Goal: Task Accomplishment & Management: Complete application form

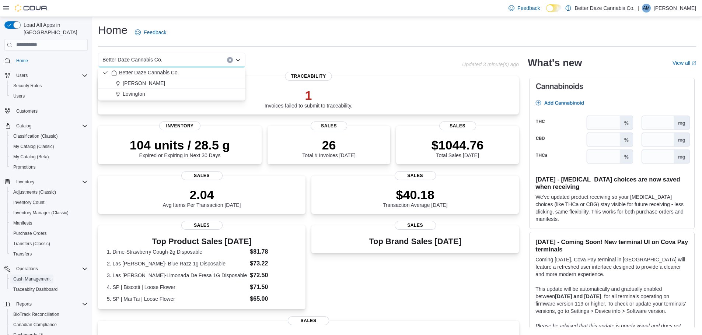
drag, startPoint x: 26, startPoint y: 272, endPoint x: 33, endPoint y: 277, distance: 8.7
click at [26, 277] on span "Cash Management" at bounding box center [31, 280] width 37 height 6
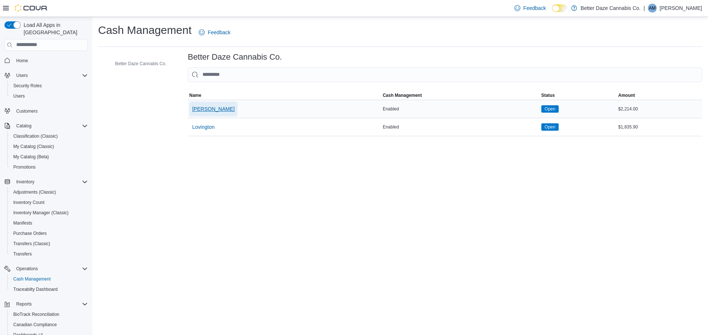
click at [202, 110] on span "[PERSON_NAME]" at bounding box center [213, 108] width 42 height 7
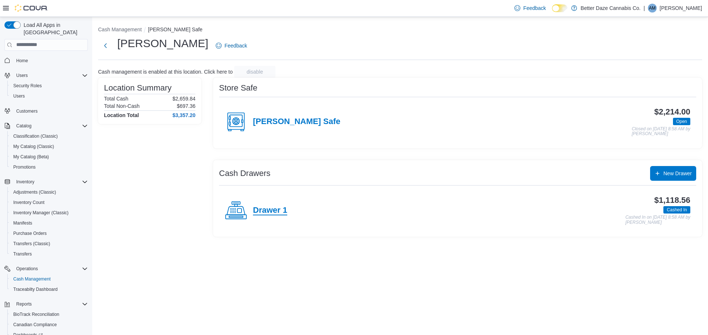
click at [278, 210] on h4 "Drawer 1" at bounding box center [270, 211] width 34 height 10
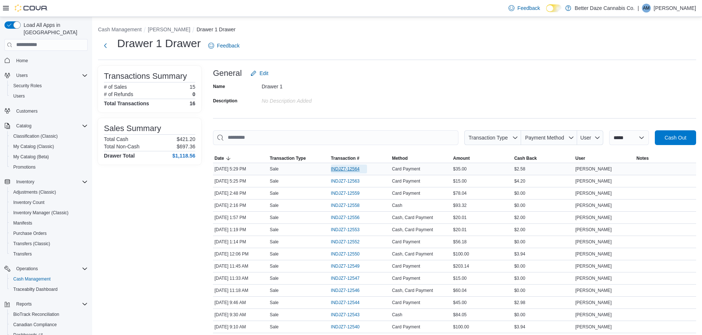
click at [355, 170] on span "INDJZ7-12564" at bounding box center [345, 169] width 29 height 6
click at [361, 184] on span "INDJZ7-12563" at bounding box center [349, 181] width 36 height 9
click at [359, 190] on span "INDJZ7-12559" at bounding box center [349, 193] width 36 height 9
click at [137, 31] on button "Cash Management" at bounding box center [120, 30] width 44 height 6
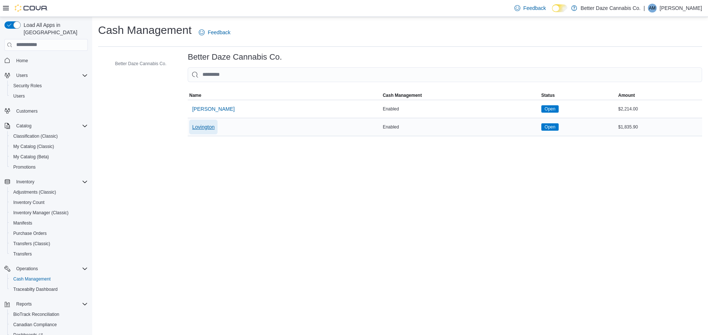
click at [209, 133] on span "Lovington" at bounding box center [203, 127] width 22 height 15
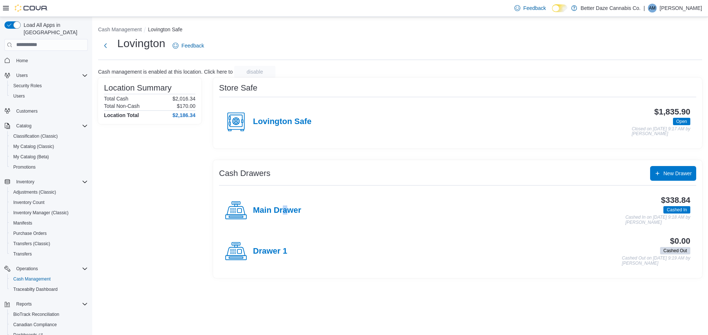
click at [284, 215] on div "Main Drawer" at bounding box center [263, 211] width 76 height 22
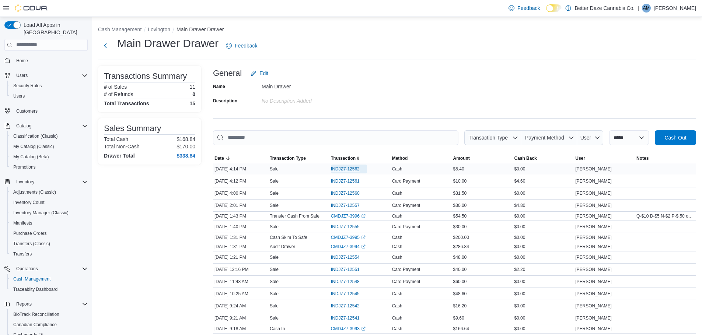
click at [345, 170] on span "INDJZ7-12562" at bounding box center [345, 169] width 29 height 6
click at [360, 180] on span "INDJZ7-12561" at bounding box center [349, 181] width 36 height 9
click at [350, 191] on span "INDJZ7-12560" at bounding box center [345, 194] width 29 height 6
click at [30, 56] on link "Home" at bounding box center [22, 60] width 18 height 9
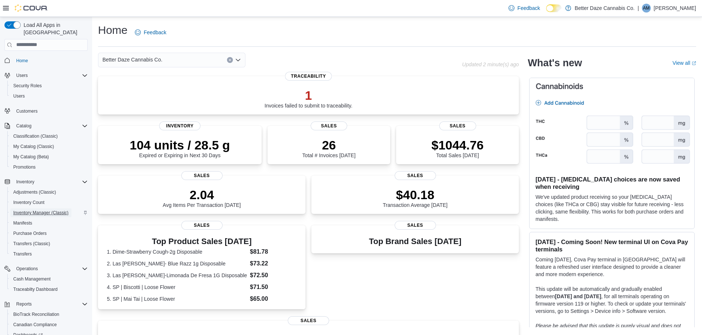
click at [54, 210] on span "Inventory Manager (Classic)" at bounding box center [40, 213] width 55 height 6
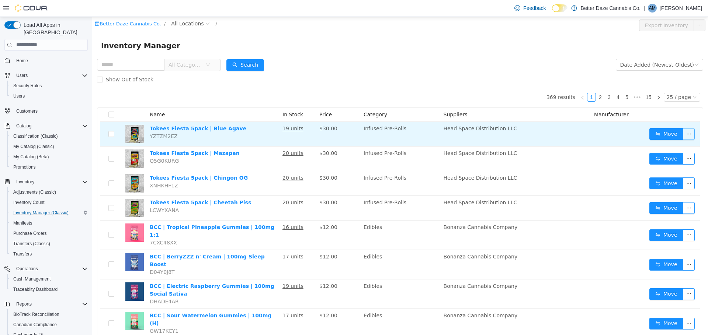
click at [683, 134] on button "button" at bounding box center [689, 134] width 12 height 12
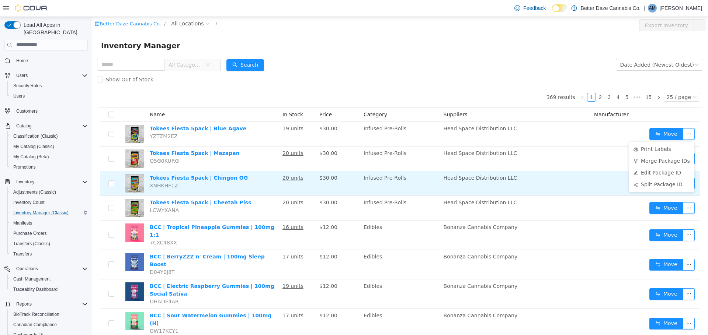
drag, startPoint x: 661, startPoint y: 183, endPoint x: 654, endPoint y: 183, distance: 7.4
click at [661, 183] on li "Split Package ID" at bounding box center [661, 184] width 65 height 12
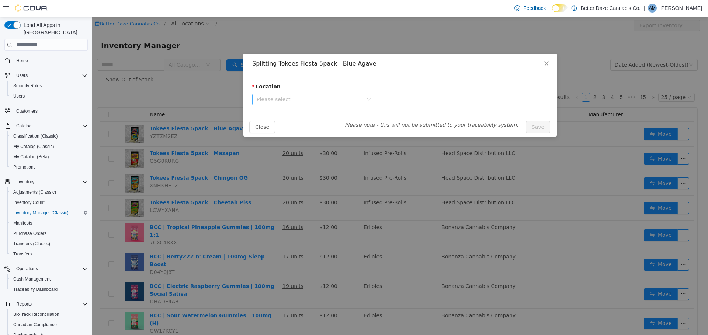
click at [326, 94] on span "Please select" at bounding box center [311, 99] width 109 height 11
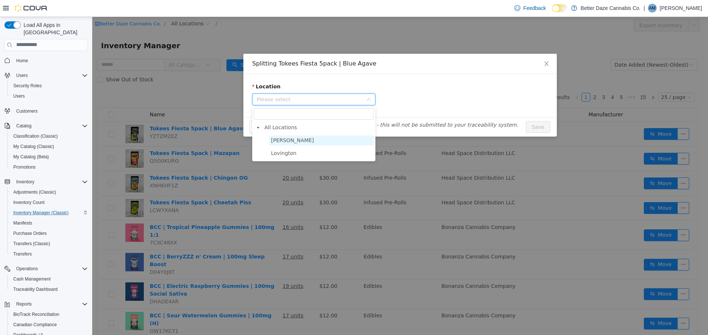
click at [301, 139] on span "[PERSON_NAME]" at bounding box center [321, 140] width 105 height 10
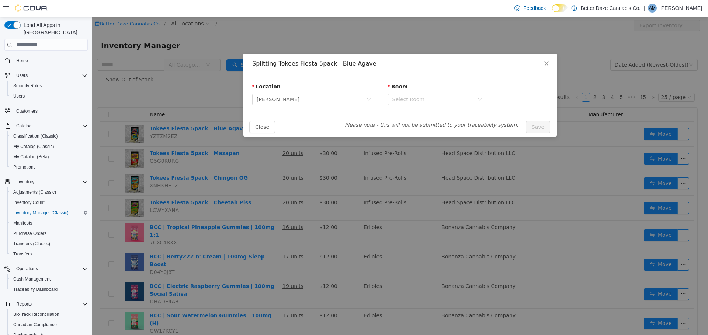
click at [330, 113] on div "Location [PERSON_NAME] Room Select Room" at bounding box center [399, 95] width 313 height 43
click at [402, 101] on div "Select Room" at bounding box center [432, 98] width 81 height 7
click at [423, 126] on li "Receiving Room" at bounding box center [437, 126] width 98 height 12
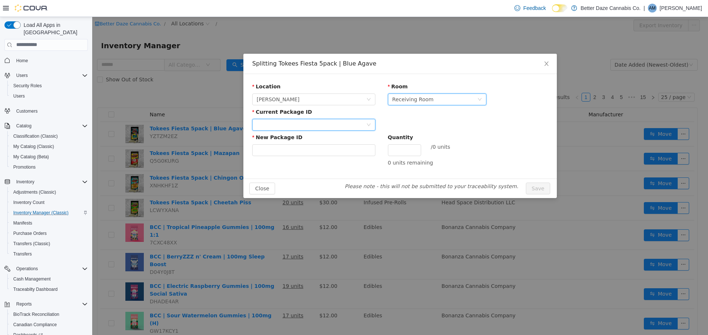
drag, startPoint x: 335, startPoint y: 125, endPoint x: 335, endPoint y: 129, distance: 4.1
click at [334, 125] on div at bounding box center [311, 124] width 109 height 11
click at [327, 154] on li "7087728174268664" at bounding box center [313, 151] width 123 height 12
click at [313, 152] on input "New Package ID" at bounding box center [313, 150] width 123 height 12
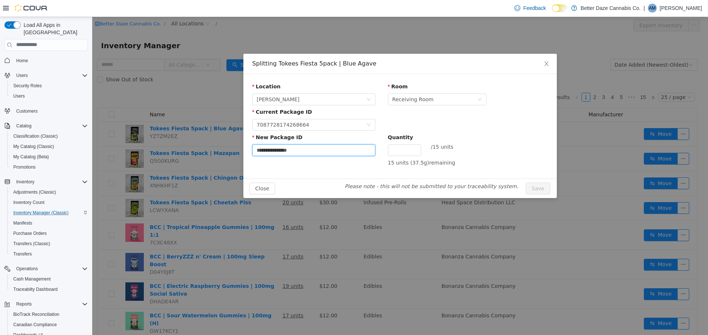
type input "**********"
type input "**"
click at [543, 188] on button "Save" at bounding box center [538, 188] width 24 height 12
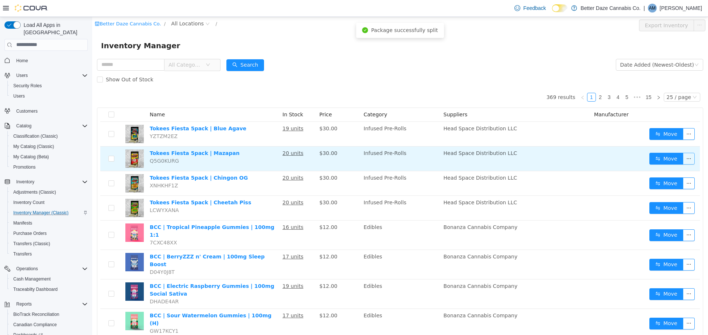
click at [684, 159] on button "button" at bounding box center [689, 159] width 12 height 12
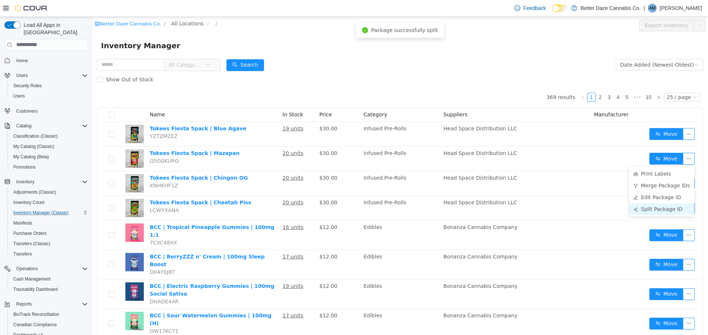
click at [652, 210] on li "Split Package ID" at bounding box center [661, 209] width 65 height 12
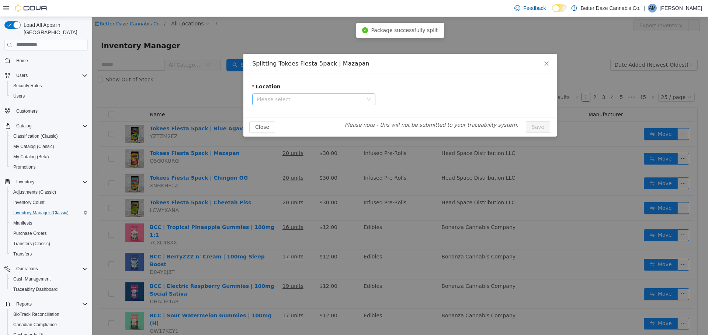
click at [306, 100] on span "Please select" at bounding box center [310, 98] width 106 height 7
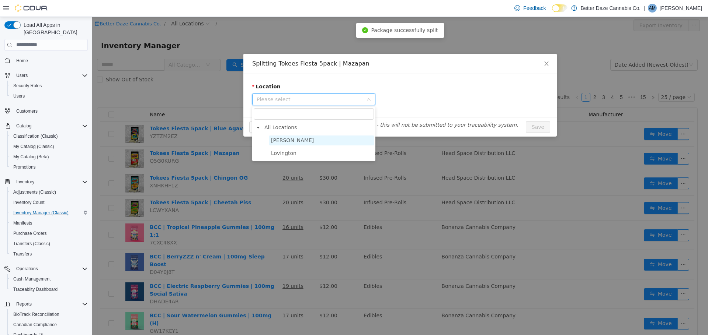
click at [312, 143] on span "[PERSON_NAME]" at bounding box center [321, 140] width 105 height 10
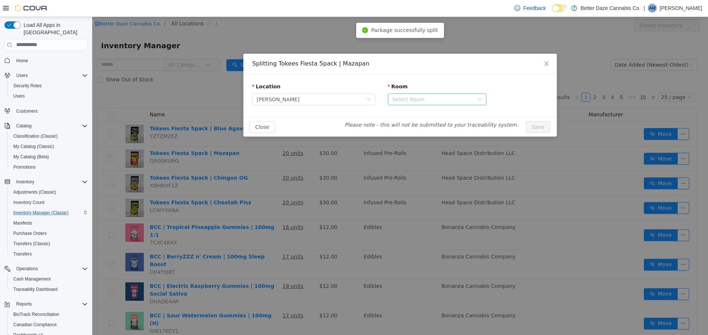
click at [398, 100] on div "Select Room" at bounding box center [432, 98] width 81 height 7
click at [403, 121] on li "Receiving Room" at bounding box center [437, 126] width 98 height 12
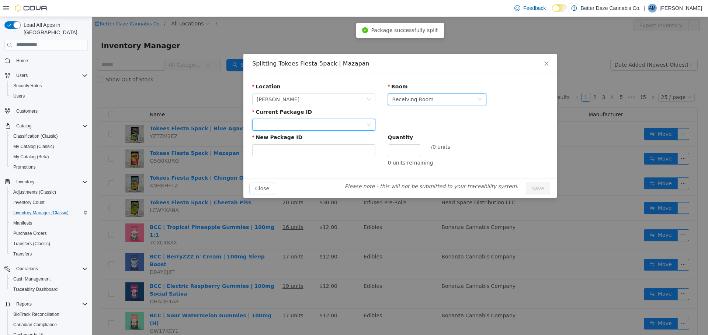
drag, startPoint x: 337, startPoint y: 125, endPoint x: 335, endPoint y: 129, distance: 4.6
click at [337, 125] on div at bounding box center [311, 124] width 109 height 11
click at [316, 157] on ul "Select Package 3804940993105029" at bounding box center [313, 145] width 123 height 27
click at [316, 154] on li "3804940993105029" at bounding box center [313, 151] width 123 height 12
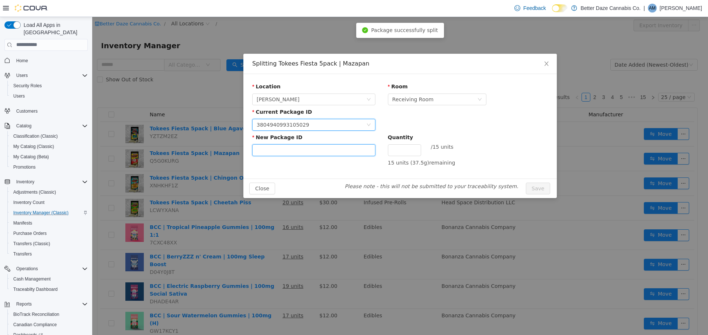
click at [317, 147] on input "New Package ID" at bounding box center [313, 150] width 123 height 12
type input "**********"
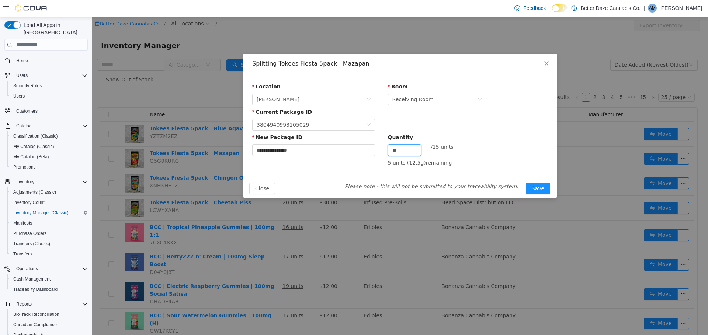
type input "**"
click at [526, 182] on button "Save" at bounding box center [538, 188] width 24 height 12
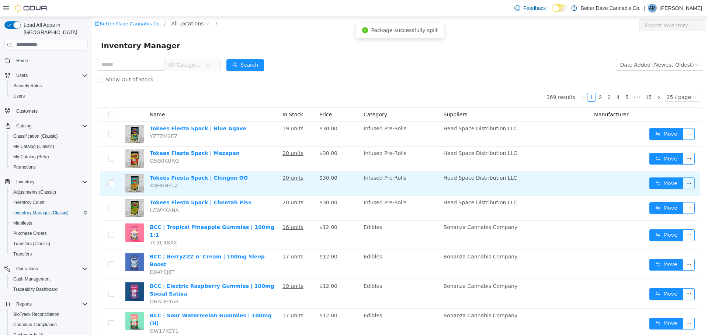
click at [688, 182] on button "button" at bounding box center [689, 183] width 12 height 12
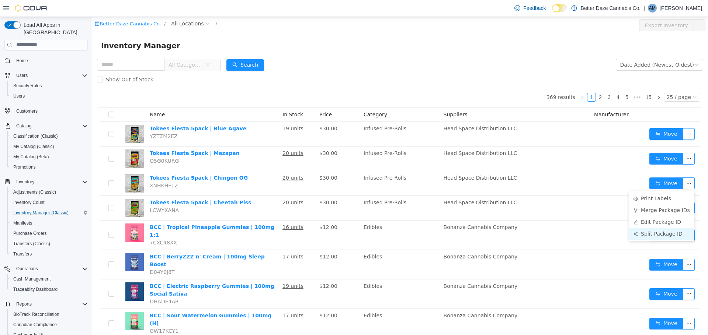
click at [665, 233] on li "Split Package ID" at bounding box center [661, 234] width 65 height 12
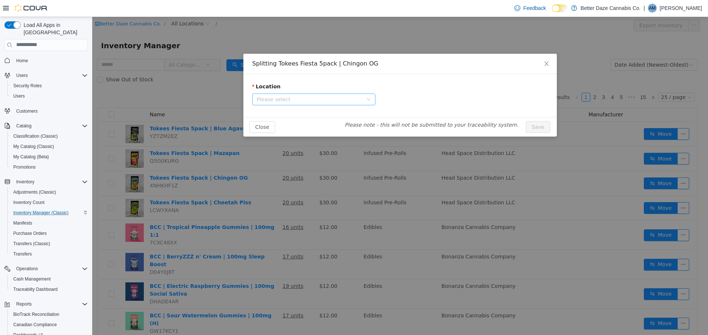
click at [336, 97] on span "Please select" at bounding box center [310, 98] width 106 height 7
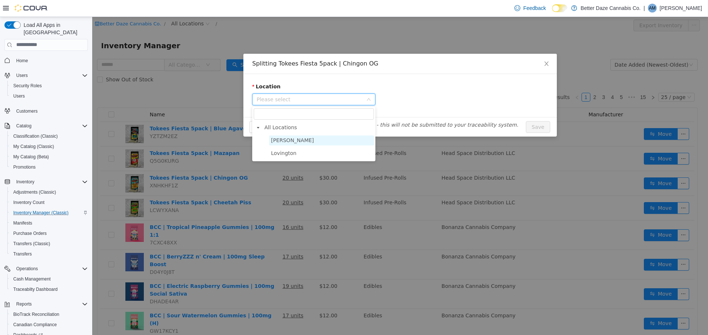
click at [303, 143] on span "[PERSON_NAME]" at bounding box center [321, 140] width 105 height 10
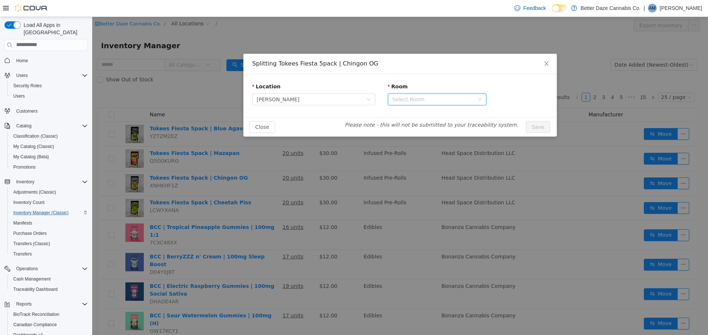
click at [445, 104] on div "Select Room" at bounding box center [434, 99] width 85 height 11
click at [411, 130] on li "Receiving Room" at bounding box center [437, 126] width 98 height 12
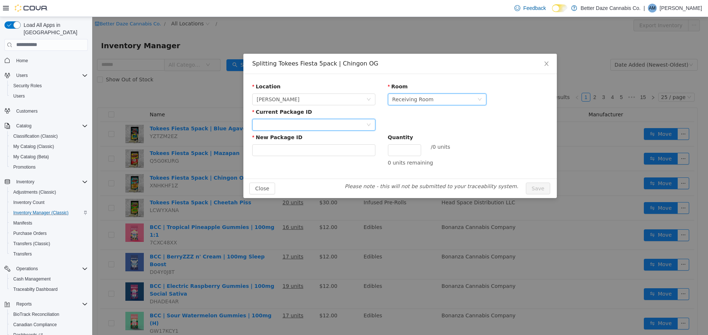
click at [341, 125] on div at bounding box center [311, 124] width 109 height 11
click at [328, 152] on li "1437417695791794" at bounding box center [313, 151] width 123 height 12
click at [328, 152] on input "New Package ID" at bounding box center [313, 150] width 123 height 12
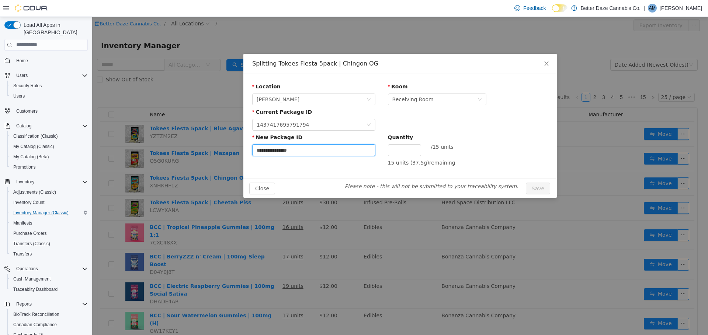
type input "**********"
type input "**"
click at [526, 182] on button "Save" at bounding box center [538, 188] width 24 height 12
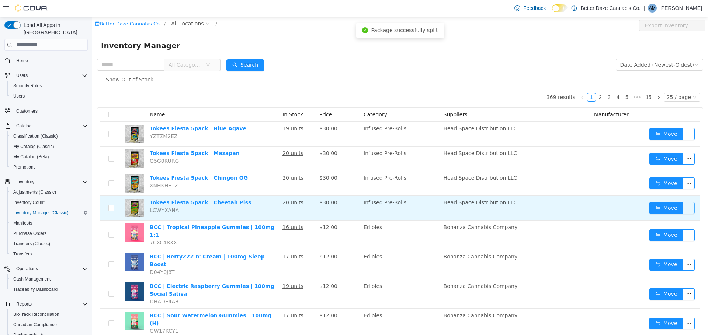
click at [687, 208] on button "button" at bounding box center [689, 208] width 12 height 12
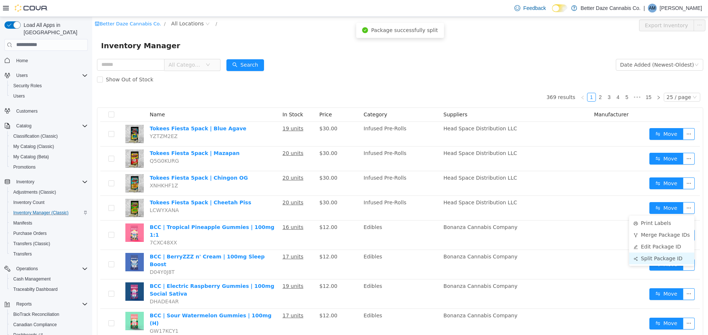
click at [641, 258] on li "Split Package ID" at bounding box center [661, 259] width 65 height 12
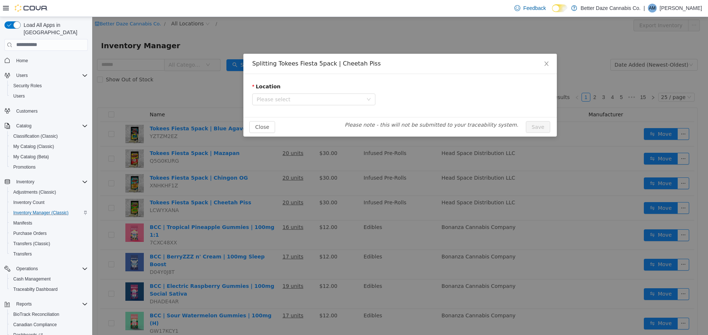
click at [321, 92] on div "Location" at bounding box center [313, 88] width 123 height 11
click at [313, 104] on span "Please select" at bounding box center [311, 99] width 109 height 11
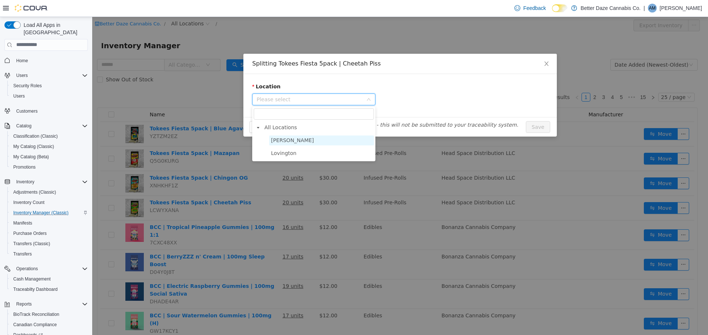
drag, startPoint x: 288, startPoint y: 146, endPoint x: 324, endPoint y: 136, distance: 37.2
click at [293, 144] on ul "[PERSON_NAME]" at bounding box center [314, 146] width 120 height 23
drag, startPoint x: 324, startPoint y: 136, endPoint x: 328, endPoint y: 136, distance: 4.1
click at [324, 136] on span "[PERSON_NAME]" at bounding box center [321, 140] width 105 height 10
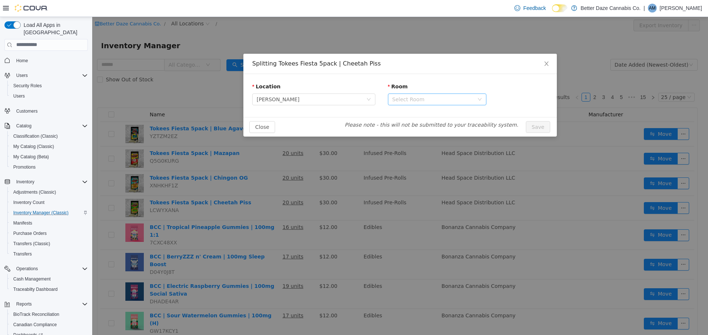
drag, startPoint x: 445, startPoint y: 96, endPoint x: 444, endPoint y: 102, distance: 6.7
click at [445, 94] on div "Select Room" at bounding box center [434, 99] width 85 height 11
click at [411, 124] on li "Receiving Room" at bounding box center [437, 126] width 98 height 12
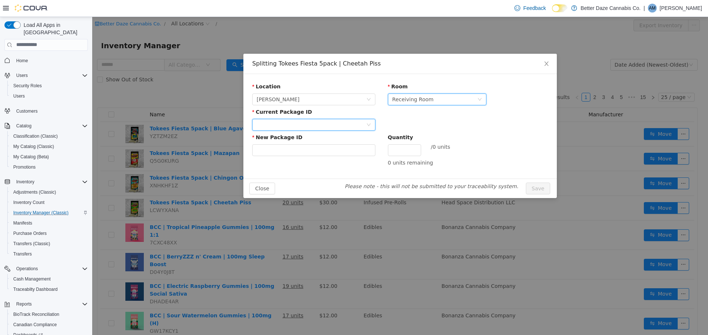
click at [329, 124] on div at bounding box center [311, 124] width 109 height 11
click at [317, 152] on li "4909103836407479" at bounding box center [313, 151] width 123 height 12
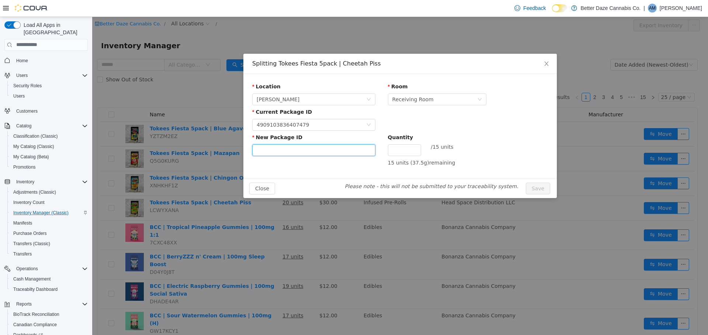
click at [316, 148] on input "New Package ID" at bounding box center [313, 150] width 123 height 12
type input "**********"
type input "**"
click at [526, 182] on button "Save" at bounding box center [538, 188] width 24 height 12
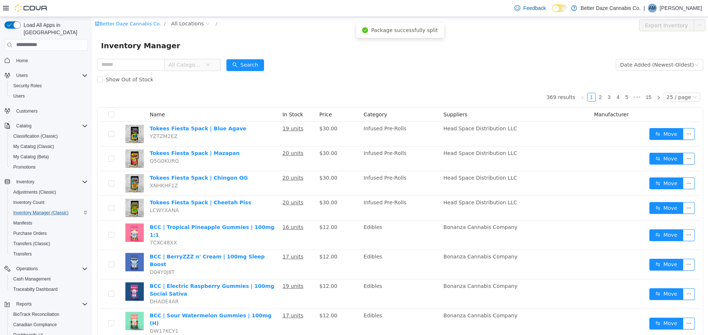
drag, startPoint x: 189, startPoint y: 60, endPoint x: 194, endPoint y: 62, distance: 5.0
click at [190, 60] on span "All Categories" at bounding box center [186, 64] width 37 height 11
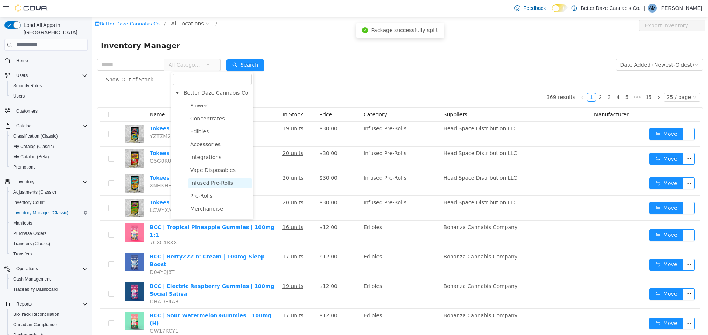
click at [200, 186] on span "Infused Pre-Rolls" at bounding box center [211, 183] width 43 height 6
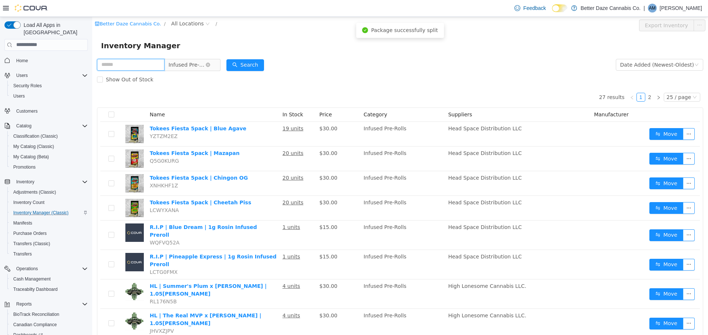
drag, startPoint x: 152, startPoint y: 63, endPoint x: 172, endPoint y: 70, distance: 21.4
click at [152, 63] on input "text" at bounding box center [130, 65] width 67 height 12
type input "******"
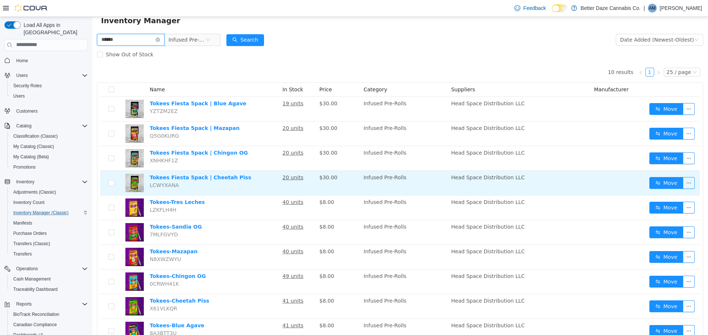
scroll to position [54, 0]
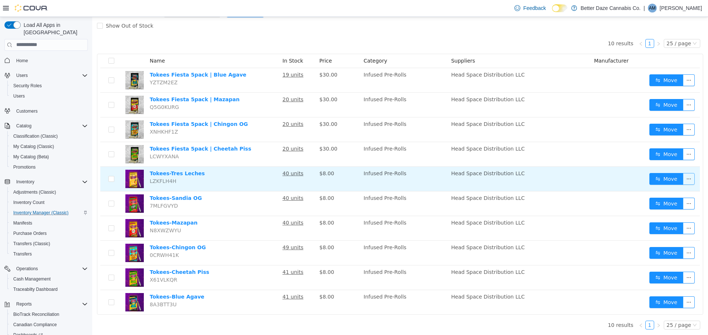
click at [684, 180] on button "button" at bounding box center [689, 179] width 12 height 12
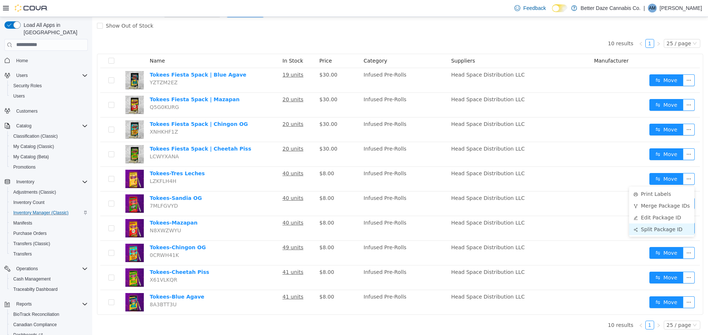
click at [654, 229] on li "Split Package ID" at bounding box center [661, 229] width 65 height 12
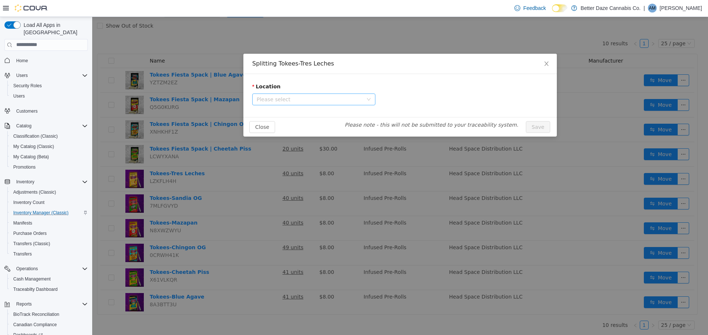
click at [337, 104] on span "Please select" at bounding box center [311, 99] width 109 height 11
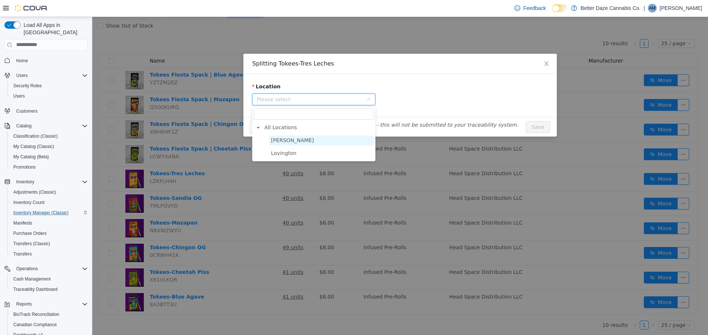
click at [283, 141] on span "[PERSON_NAME]" at bounding box center [292, 140] width 43 height 6
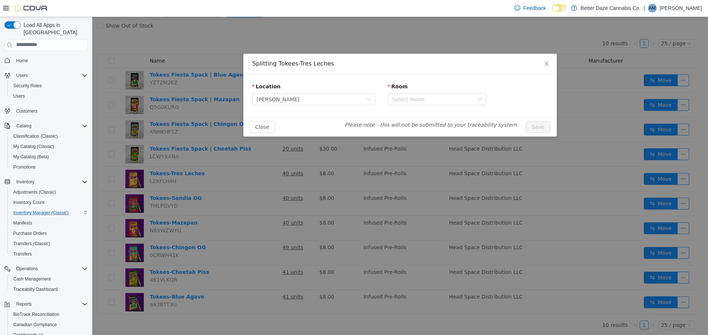
click at [438, 105] on div "Room Select Room" at bounding box center [437, 95] width 98 height 25
click at [438, 99] on div "Select Room" at bounding box center [432, 98] width 81 height 7
click at [413, 129] on li "Receiving Room" at bounding box center [437, 126] width 98 height 12
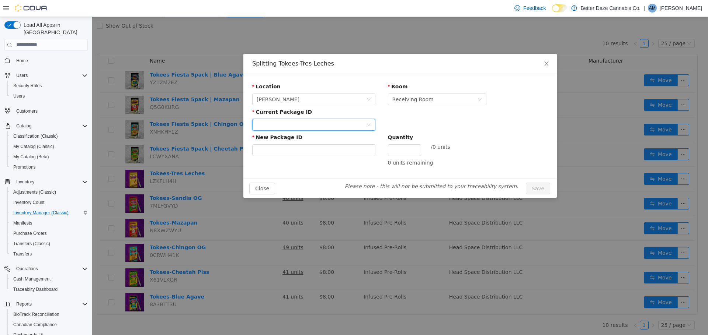
click at [333, 127] on div at bounding box center [311, 124] width 109 height 11
click at [317, 146] on li "3289352294179440" at bounding box center [313, 152] width 123 height 12
click at [316, 146] on input "New Package ID" at bounding box center [313, 150] width 123 height 12
type input "**********"
type input "*"
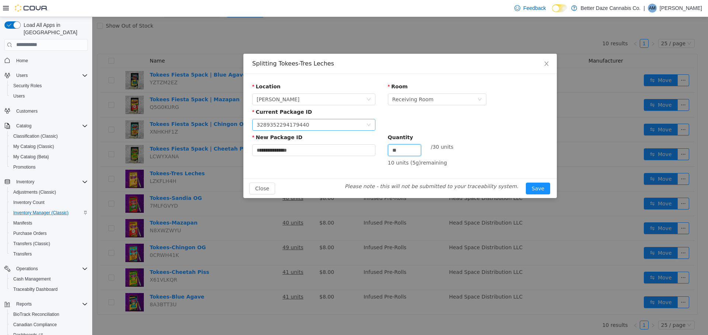
type input "**"
click at [526, 182] on button "Save" at bounding box center [538, 188] width 24 height 12
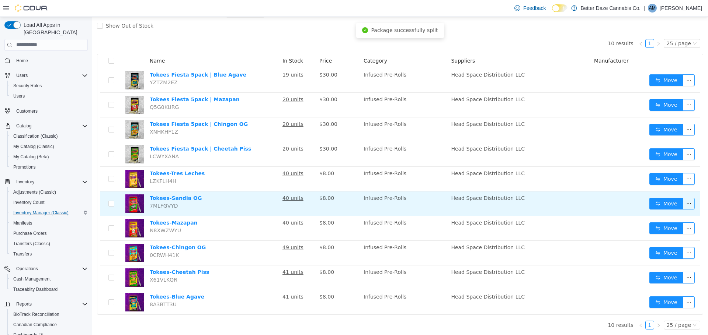
click at [683, 202] on button "button" at bounding box center [689, 204] width 12 height 12
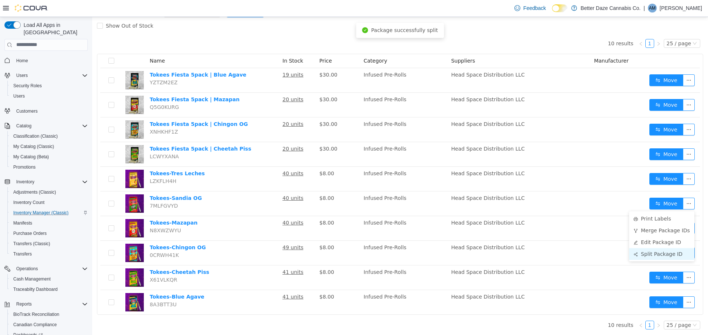
click at [670, 252] on li "Split Package ID" at bounding box center [661, 254] width 65 height 12
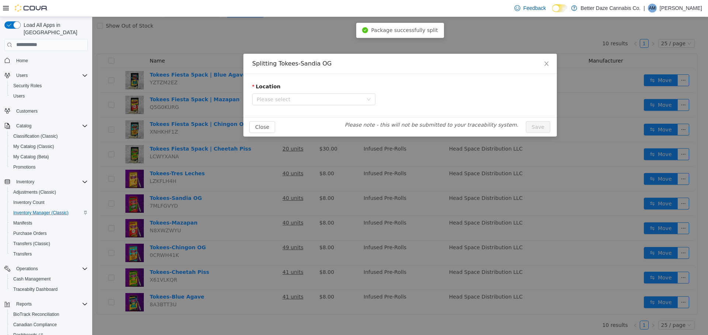
click at [299, 91] on div "Location" at bounding box center [313, 88] width 123 height 11
click at [300, 102] on span "Please select" at bounding box center [310, 98] width 106 height 7
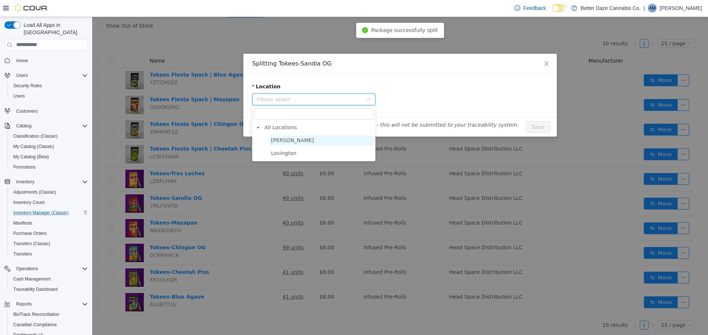
drag, startPoint x: 284, startPoint y: 139, endPoint x: 299, endPoint y: 133, distance: 16.3
click at [284, 138] on span "[PERSON_NAME]" at bounding box center [292, 140] width 43 height 6
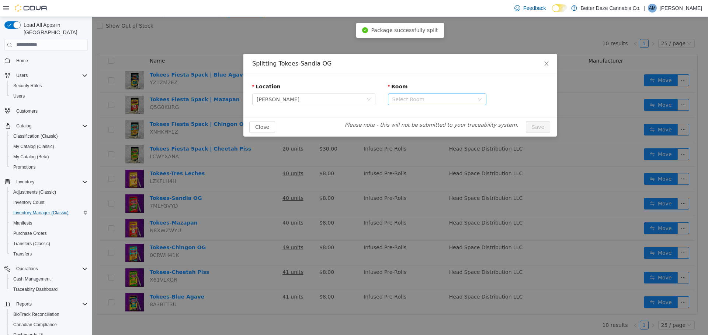
drag, startPoint x: 412, startPoint y: 93, endPoint x: 415, endPoint y: 99, distance: 6.9
click at [414, 96] on div "Room Select Room" at bounding box center [437, 95] width 98 height 25
click at [414, 99] on div "Select Room" at bounding box center [432, 98] width 81 height 7
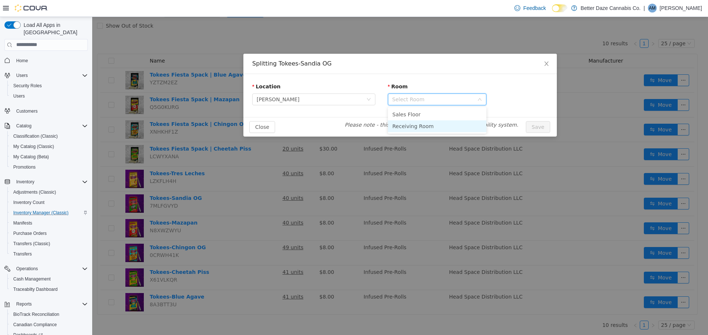
click at [403, 127] on li "Receiving Room" at bounding box center [437, 126] width 98 height 12
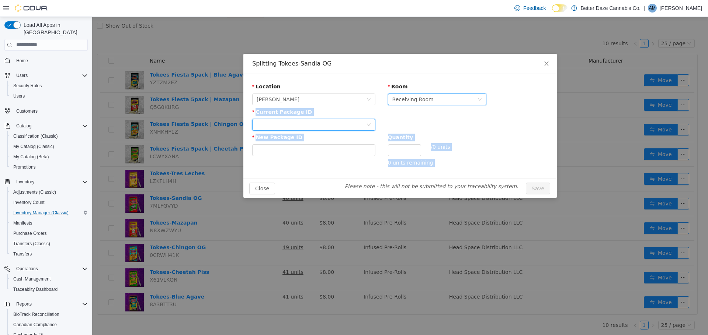
click at [340, 122] on div at bounding box center [311, 124] width 109 height 11
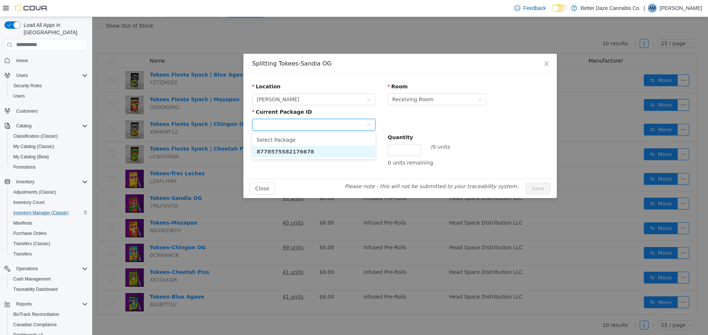
click at [302, 156] on li "8778575582176678" at bounding box center [313, 152] width 123 height 12
click at [307, 147] on input "New Package ID" at bounding box center [313, 150] width 123 height 12
type input "**********"
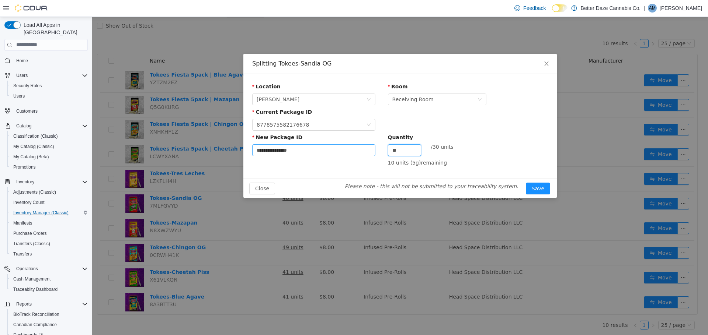
type input "**"
click at [526, 182] on button "Save" at bounding box center [538, 188] width 24 height 12
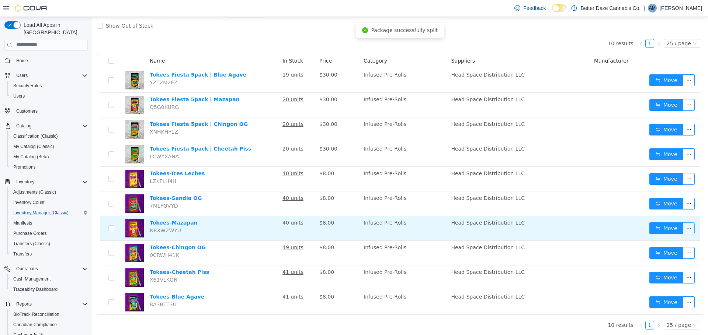
drag, startPoint x: 684, startPoint y: 226, endPoint x: 689, endPoint y: 237, distance: 12.2
click at [686, 230] on button "button" at bounding box center [689, 228] width 12 height 12
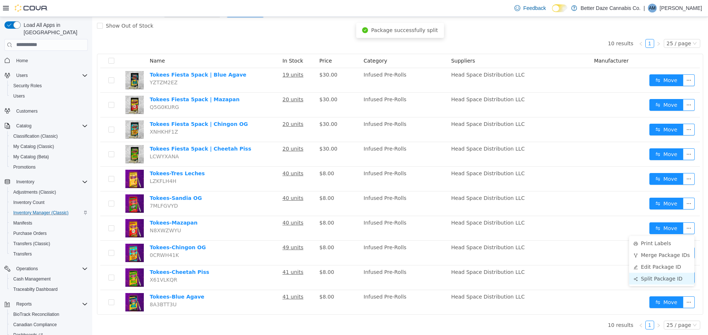
click at [665, 278] on li "Split Package ID" at bounding box center [661, 279] width 65 height 12
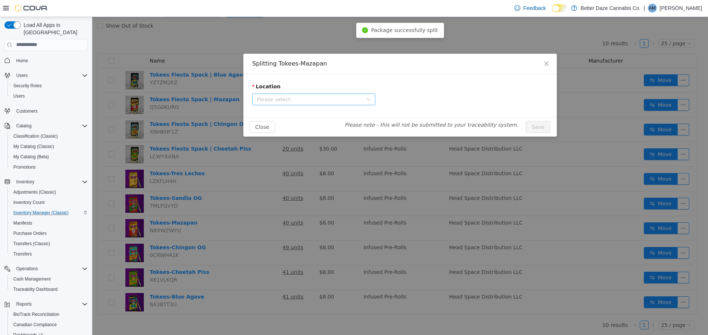
click at [307, 101] on span "Please select" at bounding box center [310, 98] width 106 height 7
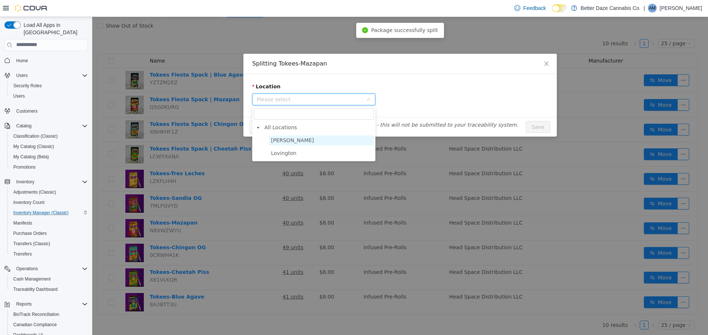
click at [280, 145] on li "[PERSON_NAME]" at bounding box center [317, 140] width 114 height 10
click at [302, 137] on span "[PERSON_NAME]" at bounding box center [321, 140] width 105 height 10
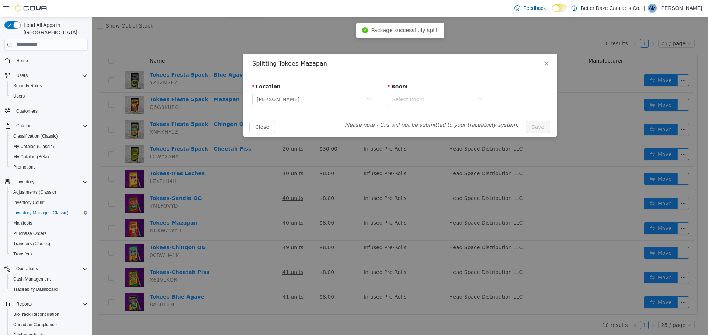
click at [314, 109] on div "Location [PERSON_NAME] Room Select Room" at bounding box center [399, 95] width 313 height 43
click at [425, 98] on div "Select Room" at bounding box center [432, 98] width 81 height 7
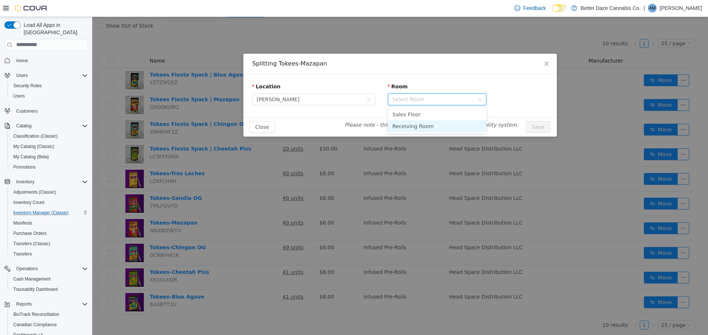
click at [424, 129] on li "Receiving Room" at bounding box center [437, 126] width 98 height 12
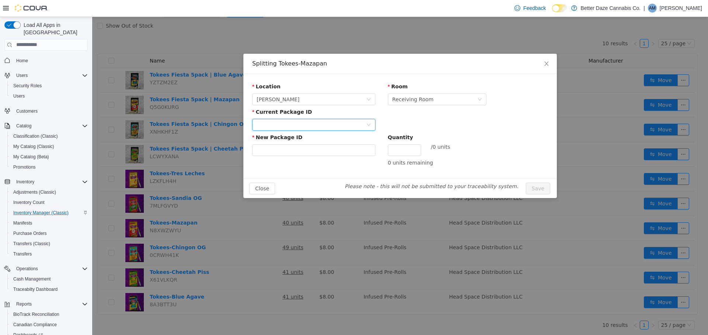
click at [330, 122] on div at bounding box center [311, 124] width 109 height 11
click at [285, 150] on strong "5081315495517507" at bounding box center [286, 152] width 58 height 6
click at [313, 155] on input "New Package ID" at bounding box center [313, 150] width 123 height 12
type input "**********"
type input "**"
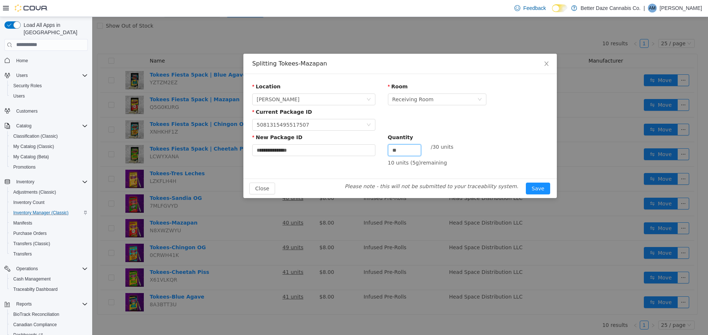
click at [526, 182] on button "Save" at bounding box center [538, 188] width 24 height 12
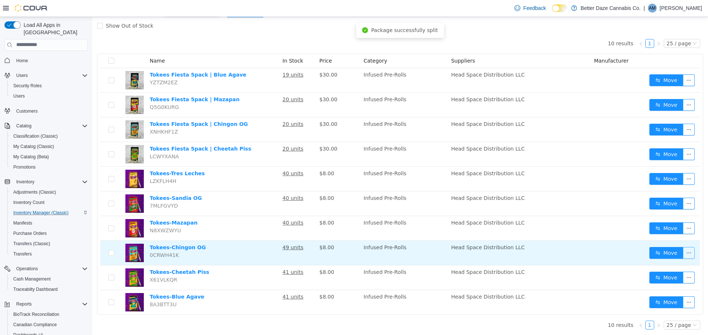
click at [683, 253] on button "button" at bounding box center [689, 253] width 12 height 12
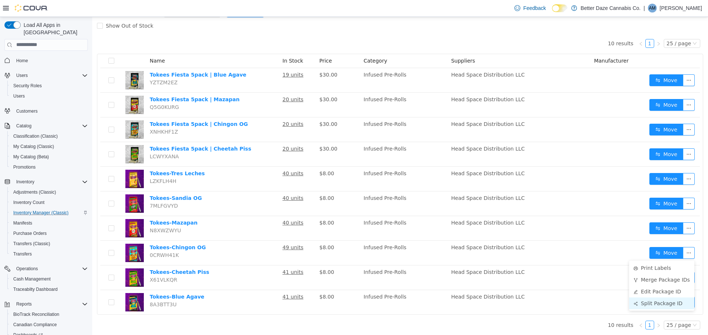
click at [660, 300] on li "Split Package ID" at bounding box center [661, 304] width 65 height 12
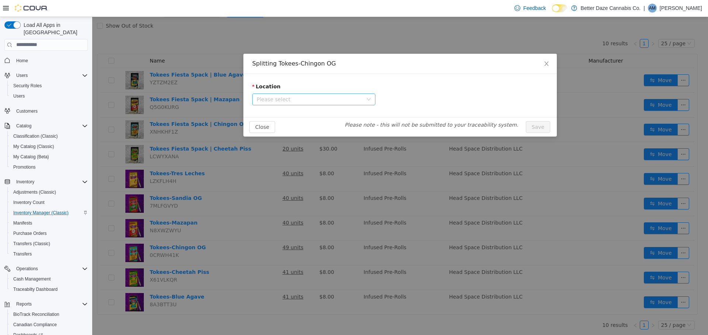
click at [325, 100] on span "Please select" at bounding box center [310, 98] width 106 height 7
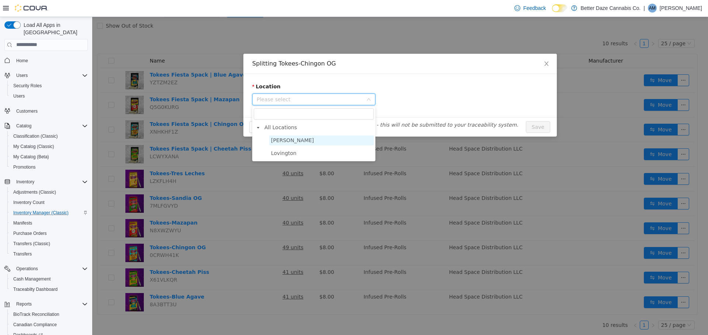
click at [312, 141] on span "[PERSON_NAME]" at bounding box center [321, 140] width 105 height 10
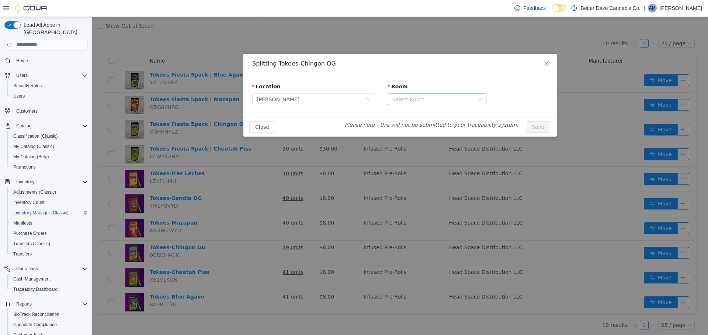
click at [432, 100] on div "Select Room" at bounding box center [432, 98] width 81 height 7
click at [420, 128] on li "Receiving Room" at bounding box center [437, 126] width 98 height 12
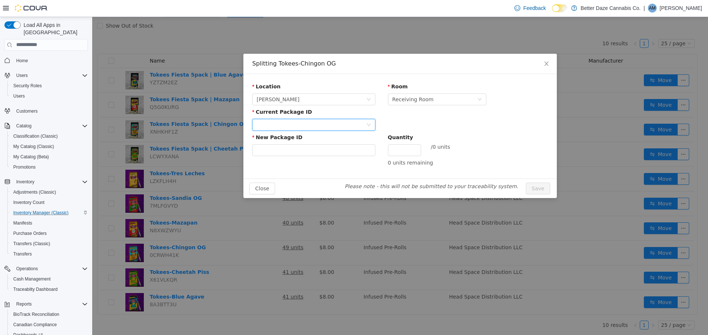
click at [318, 125] on div at bounding box center [311, 124] width 109 height 11
click at [289, 154] on strong "3844510605827951" at bounding box center [286, 152] width 58 height 6
click at [291, 154] on input "New Package ID" at bounding box center [313, 150] width 123 height 12
type input "**********"
type input "**"
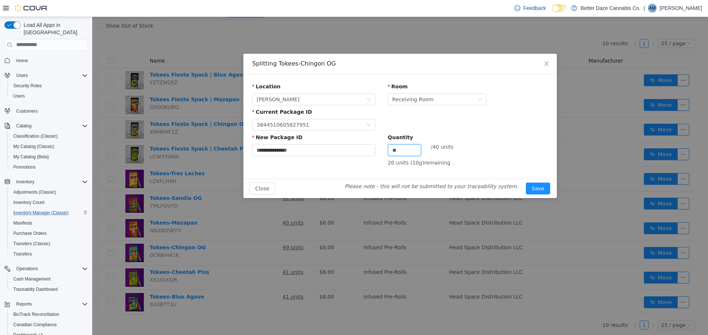
click at [526, 182] on button "Save" at bounding box center [538, 188] width 24 height 12
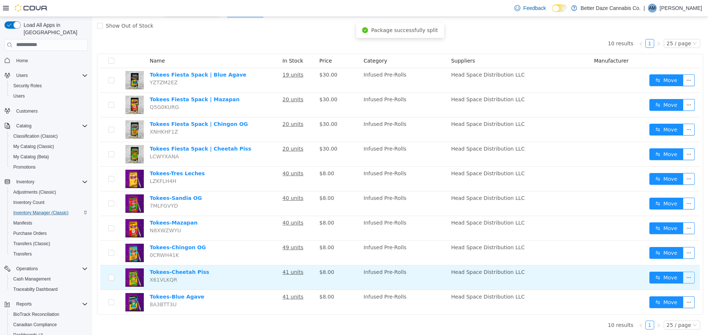
click at [686, 278] on button "button" at bounding box center [689, 278] width 12 height 12
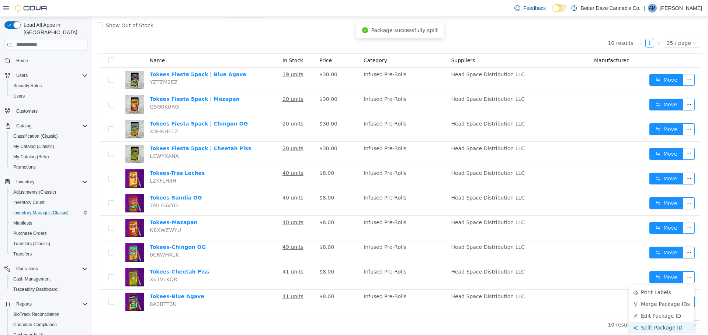
click at [658, 327] on li "Split Package ID" at bounding box center [661, 328] width 65 height 12
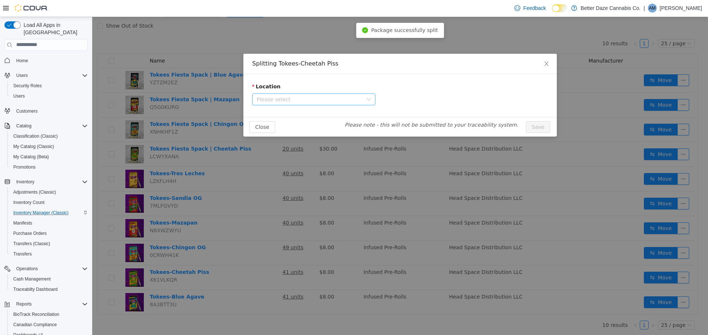
click at [351, 105] on span "Please select" at bounding box center [313, 99] width 123 height 12
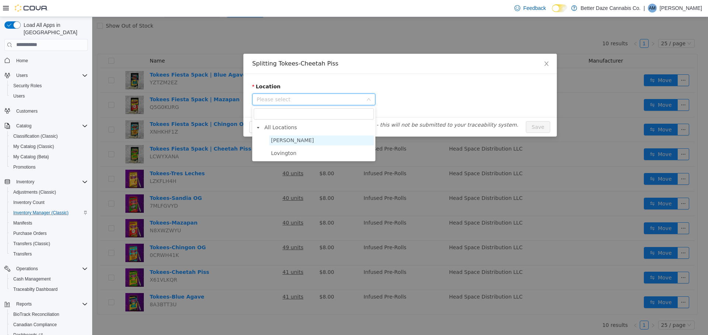
click at [299, 144] on span "[PERSON_NAME]" at bounding box center [321, 140] width 105 height 10
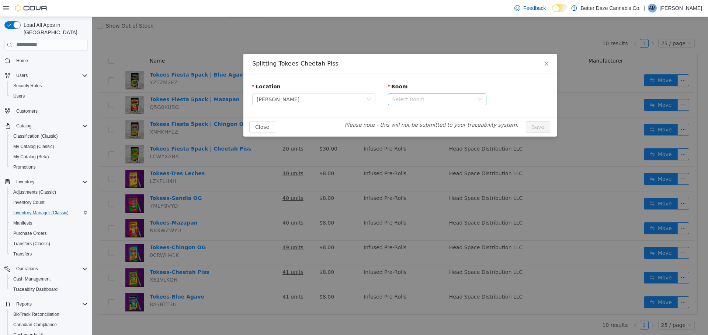
drag, startPoint x: 421, startPoint y: 100, endPoint x: 418, endPoint y: 104, distance: 5.3
click at [421, 100] on div "Select Room" at bounding box center [432, 98] width 81 height 7
click at [419, 126] on li "Receiving Room" at bounding box center [437, 126] width 98 height 12
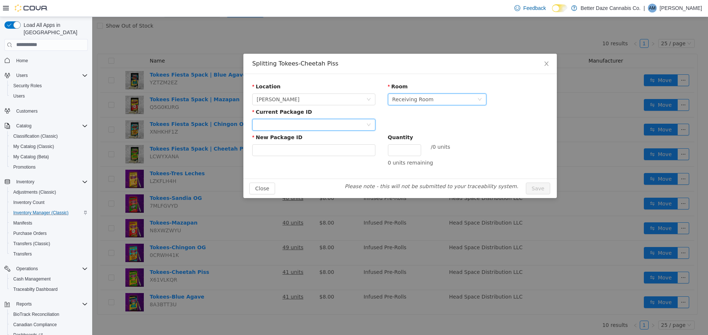
click at [307, 122] on div at bounding box center [311, 124] width 109 height 11
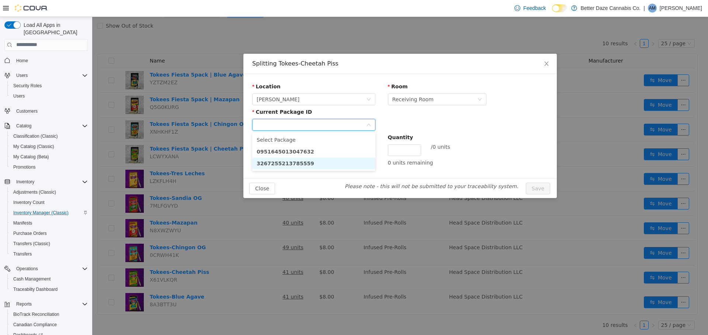
click at [312, 163] on li "3267255213785559" at bounding box center [313, 163] width 123 height 12
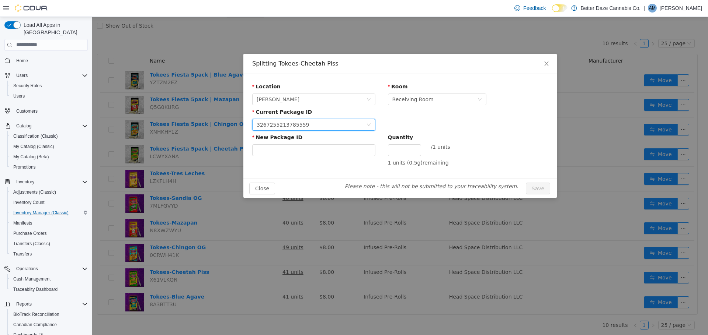
click at [335, 125] on div "3267255213785559" at bounding box center [311, 124] width 109 height 11
click at [311, 154] on li "0951645013047632" at bounding box center [313, 152] width 123 height 12
click at [394, 152] on input "Quantity" at bounding box center [404, 150] width 32 height 11
type input "**"
type input "**********"
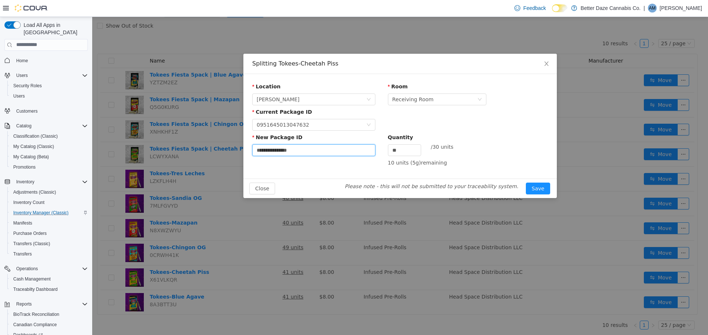
click at [526, 182] on button "Save" at bounding box center [538, 188] width 24 height 12
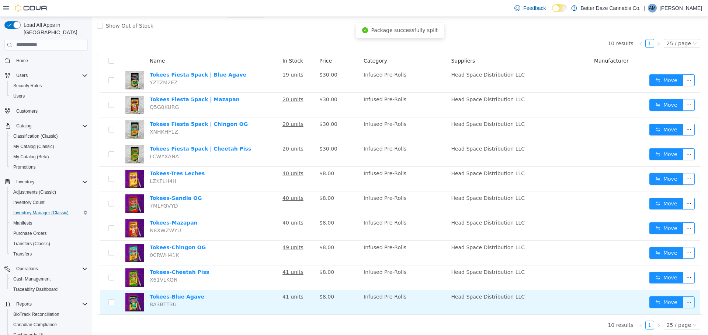
drag, startPoint x: 686, startPoint y: 305, endPoint x: 688, endPoint y: 308, distance: 4.1
click at [685, 305] on button "button" at bounding box center [689, 302] width 12 height 12
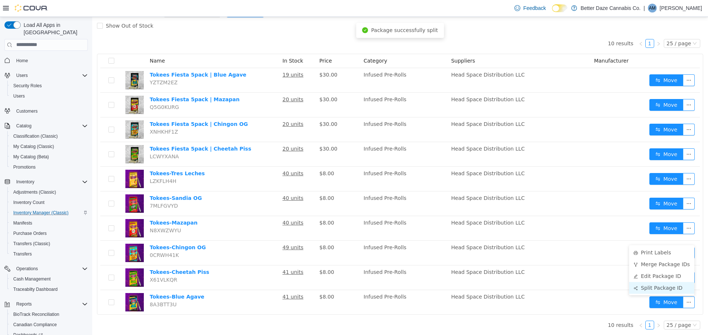
click at [650, 287] on li "Split Package ID" at bounding box center [661, 288] width 65 height 12
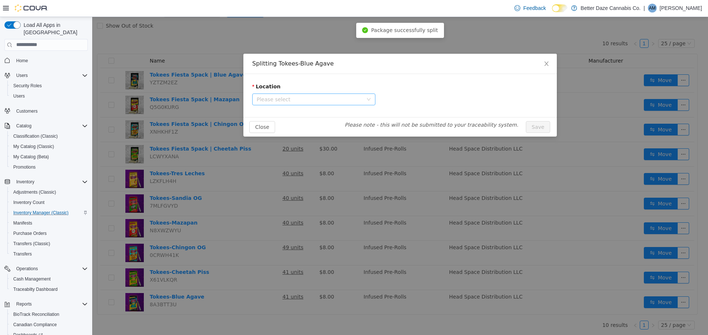
click at [349, 98] on span "Please select" at bounding box center [310, 98] width 106 height 7
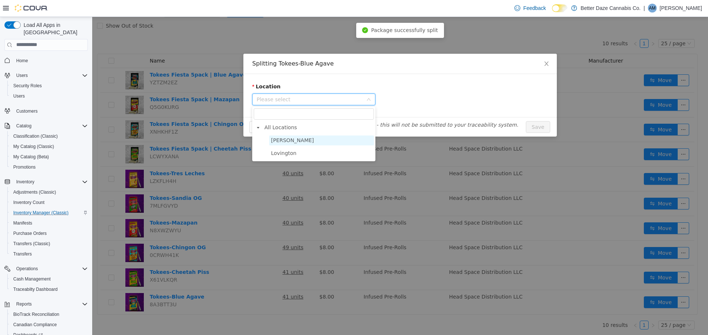
click at [278, 139] on span "[PERSON_NAME]" at bounding box center [292, 140] width 43 height 6
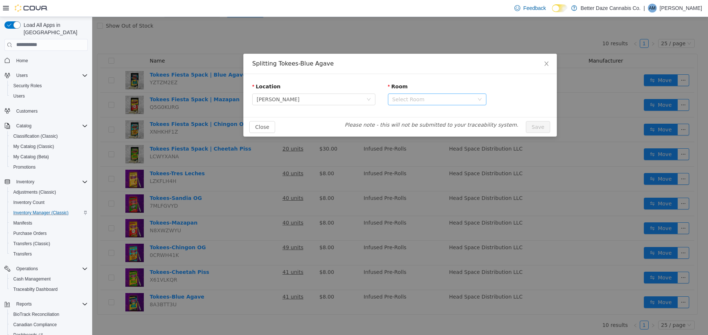
click at [423, 101] on div "Select Room" at bounding box center [432, 98] width 81 height 7
click at [407, 125] on li "Receiving Room" at bounding box center [437, 126] width 98 height 12
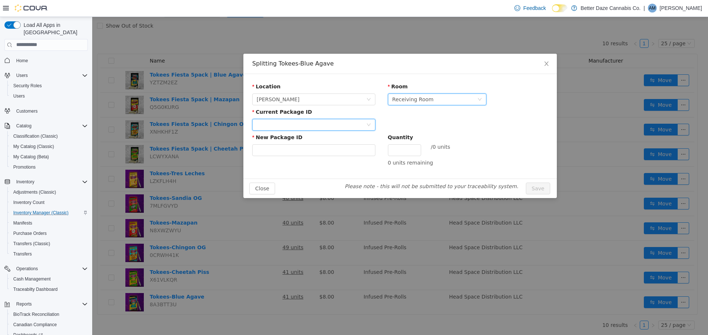
click at [332, 125] on div at bounding box center [311, 124] width 109 height 11
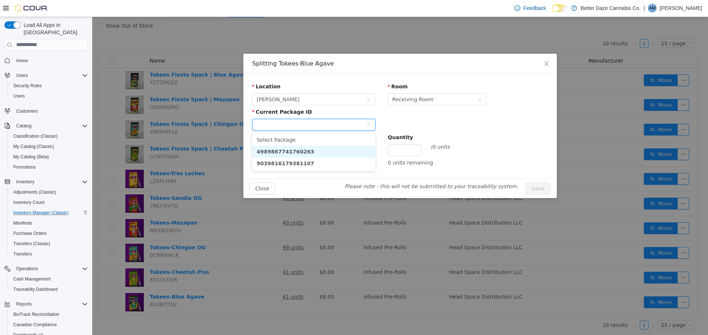
click at [320, 154] on li "4989867741760263" at bounding box center [313, 152] width 123 height 12
click at [352, 124] on div "4989867741760263" at bounding box center [311, 124] width 109 height 11
click at [315, 160] on li "9039816179381107" at bounding box center [313, 163] width 123 height 12
click at [329, 150] on input "New Package ID" at bounding box center [313, 150] width 123 height 12
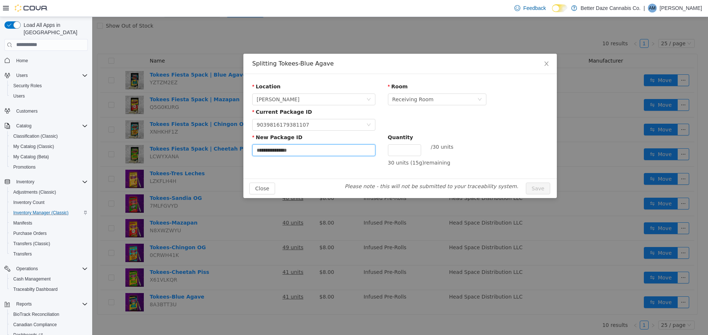
type input "**********"
type input "**"
click at [526, 182] on button "Save" at bounding box center [538, 188] width 24 height 12
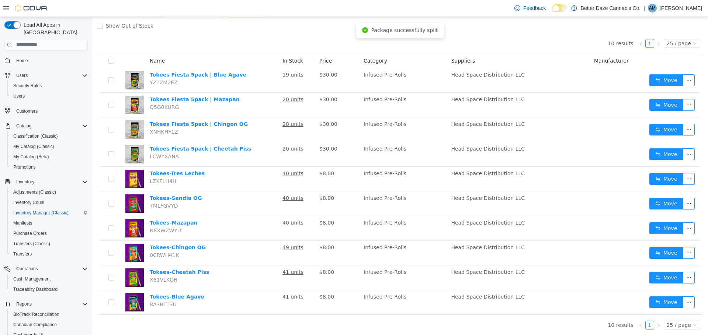
scroll to position [55, 0]
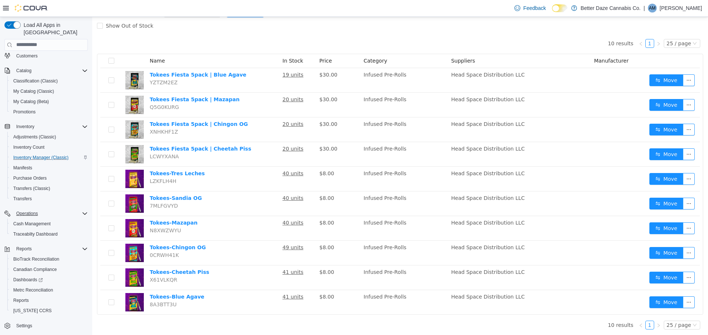
click at [85, 211] on icon "Complex example" at bounding box center [85, 214] width 6 height 6
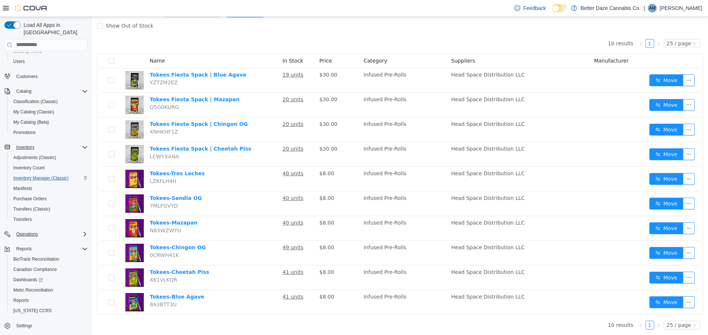
scroll to position [35, 0]
click at [51, 175] on span "Inventory Manager (Classic)" at bounding box center [40, 178] width 55 height 6
click at [22, 217] on span "Transfers" at bounding box center [22, 220] width 18 height 6
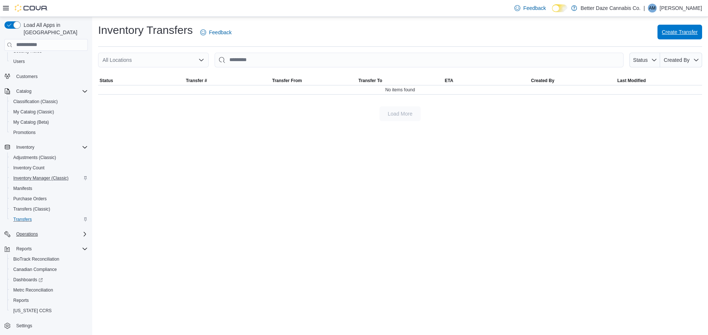
click at [678, 38] on span "Create Transfer" at bounding box center [680, 32] width 36 height 15
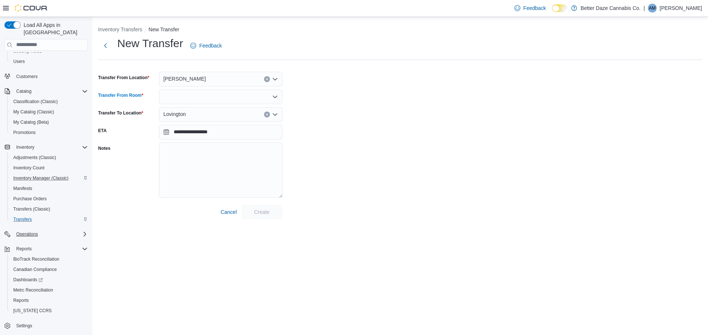
click at [190, 92] on div at bounding box center [221, 97] width 124 height 15
click at [182, 128] on input "**********" at bounding box center [221, 132] width 124 height 15
click at [197, 101] on div at bounding box center [221, 97] width 124 height 15
click at [200, 122] on span "Receiving Room" at bounding box center [225, 120] width 106 height 7
click at [198, 132] on input "**********" at bounding box center [221, 132] width 124 height 15
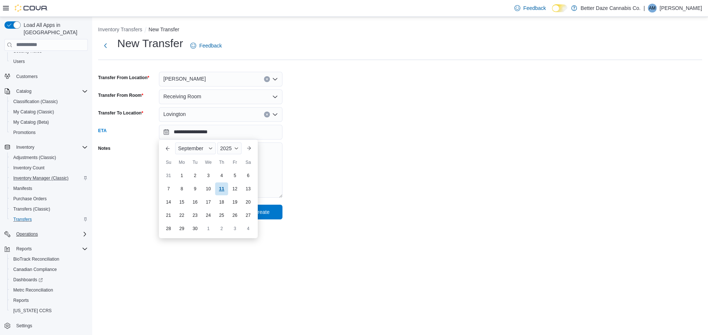
click at [222, 190] on div "11" at bounding box center [221, 188] width 13 height 13
type input "**********"
click at [265, 215] on span "Create" at bounding box center [261, 211] width 15 height 7
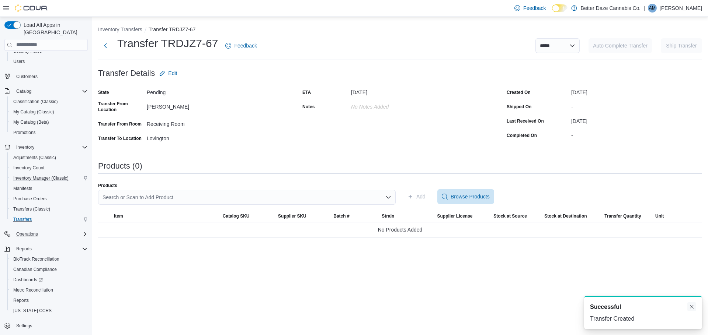
click at [692, 306] on button "Dismiss toast" at bounding box center [691, 307] width 9 height 9
click at [442, 201] on span "Browse Products" at bounding box center [466, 196] width 48 height 15
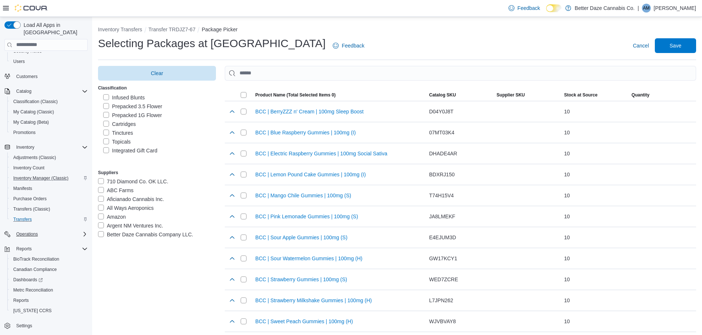
scroll to position [51, 0]
click at [107, 107] on label "Infused Pre-Rolls" at bounding box center [127, 108] width 48 height 9
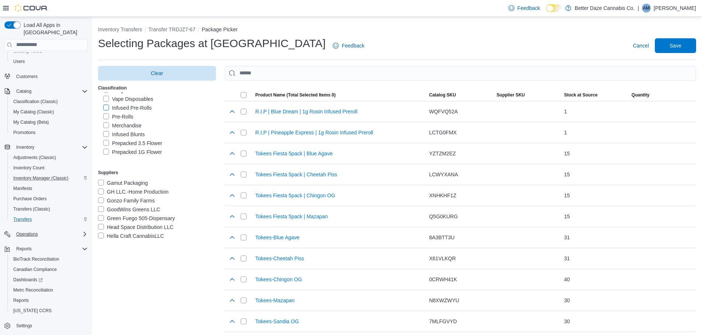
scroll to position [221, 0]
click at [100, 191] on label "Head Space Distribution LLC" at bounding box center [136, 190] width 76 height 9
click at [234, 152] on button "button" at bounding box center [232, 153] width 9 height 9
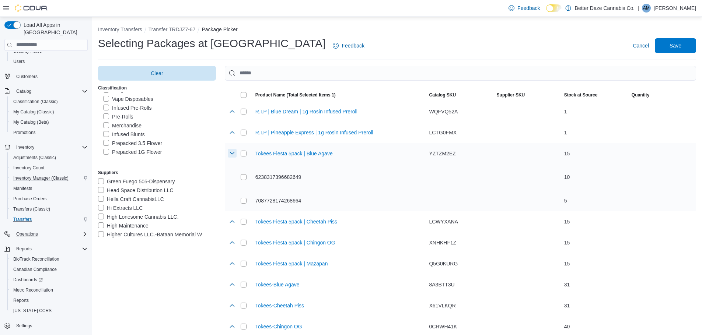
click at [231, 156] on button "button" at bounding box center [232, 153] width 9 height 9
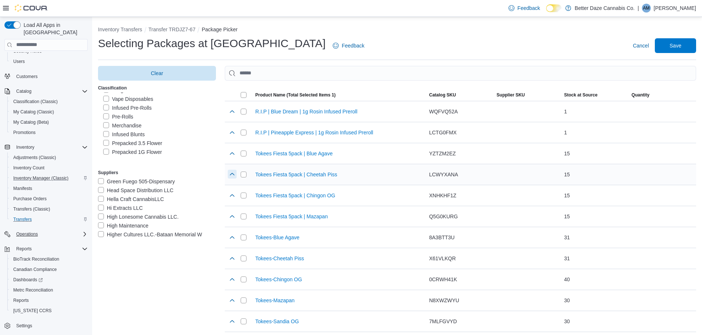
click at [234, 174] on button "button" at bounding box center [232, 174] width 9 height 9
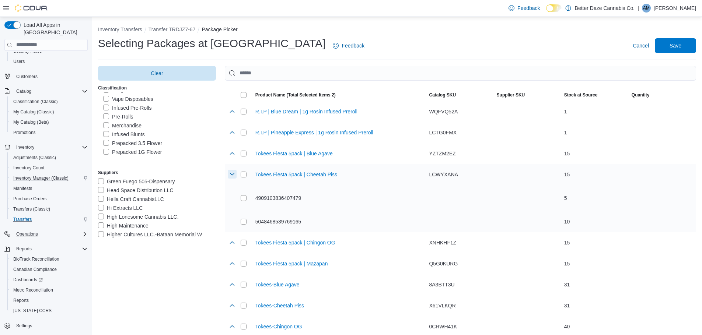
click at [234, 178] on button "button" at bounding box center [232, 174] width 9 height 9
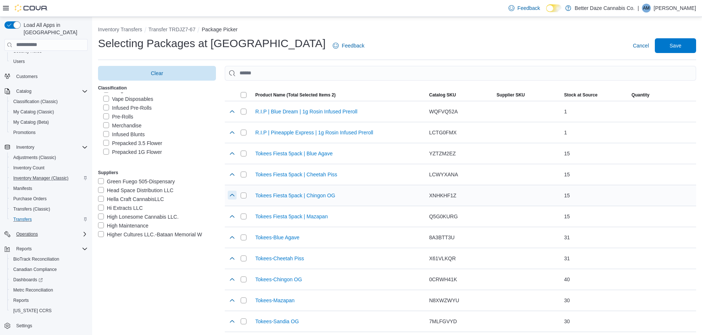
click at [233, 191] on button "button" at bounding box center [232, 195] width 9 height 9
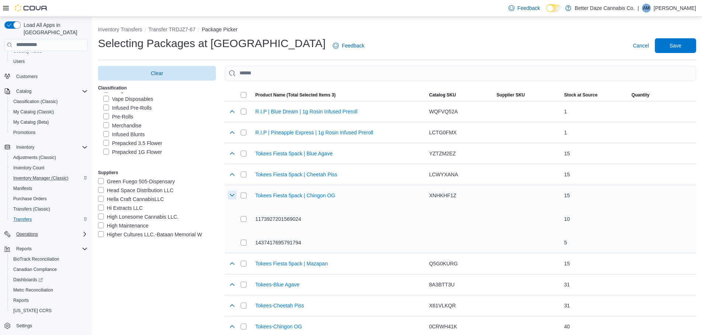
click at [232, 196] on button "button" at bounding box center [232, 195] width 9 height 9
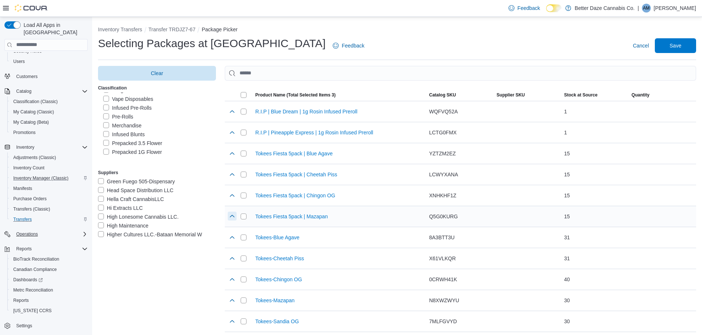
click at [232, 219] on button "button" at bounding box center [232, 216] width 9 height 9
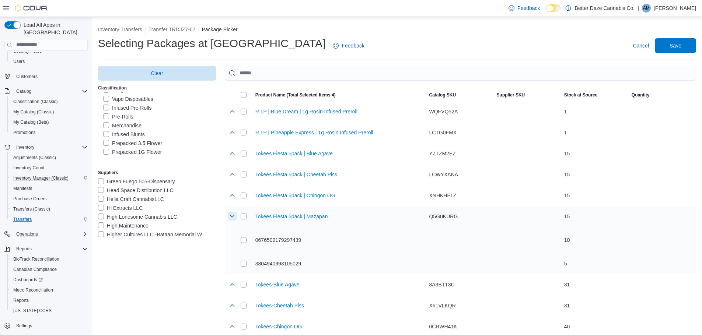
click at [237, 213] on button "button" at bounding box center [232, 216] width 9 height 9
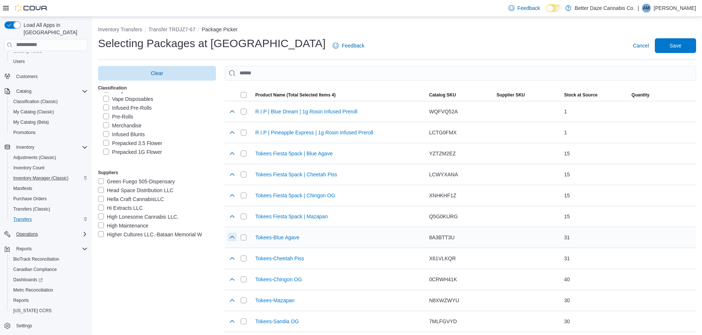
click at [233, 236] on button "button" at bounding box center [232, 237] width 9 height 9
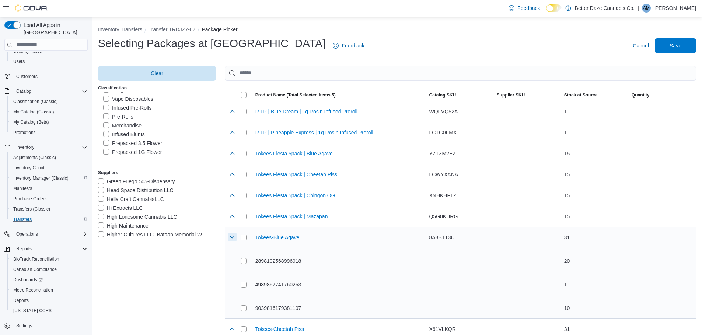
click at [236, 236] on button "button" at bounding box center [232, 237] width 9 height 9
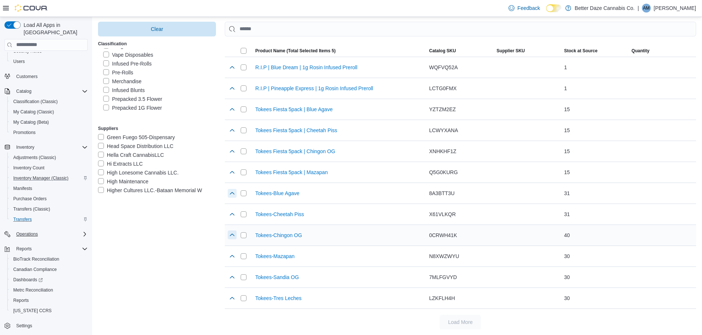
scroll to position [45, 0]
click at [234, 216] on button "button" at bounding box center [232, 213] width 9 height 9
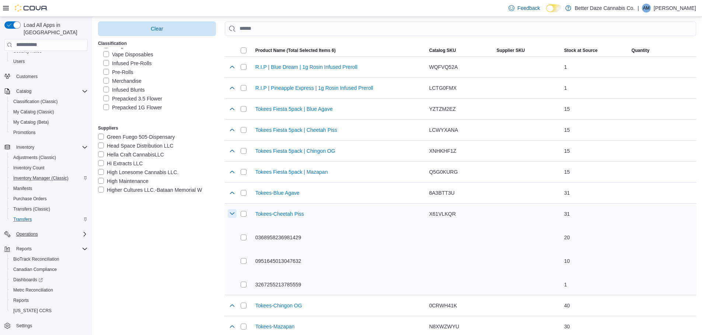
click at [232, 211] on button "button" at bounding box center [232, 213] width 9 height 9
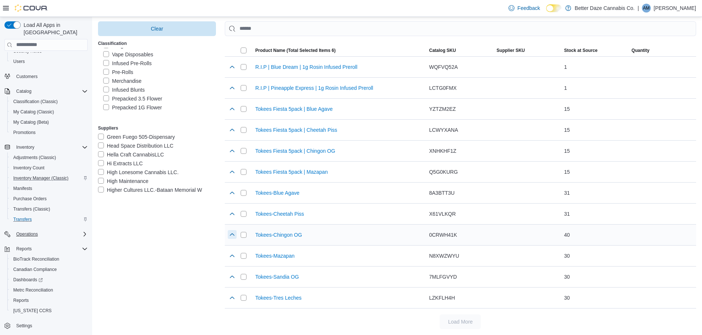
click at [236, 237] on button "button" at bounding box center [232, 234] width 9 height 9
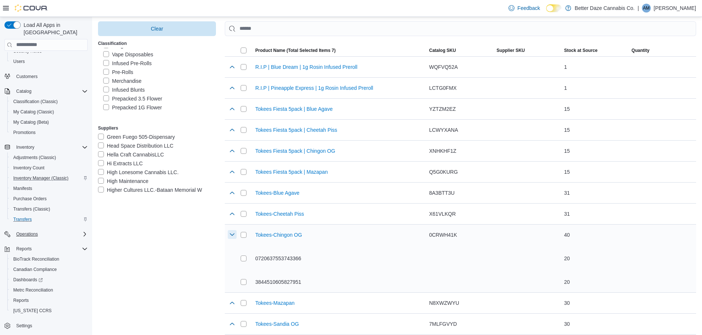
click at [232, 236] on button "button" at bounding box center [232, 234] width 9 height 9
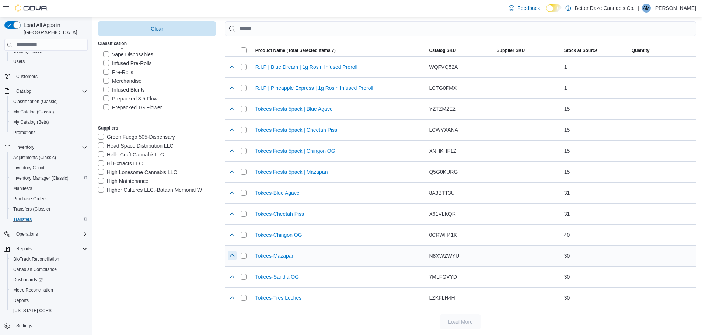
click at [234, 257] on button "button" at bounding box center [232, 255] width 9 height 9
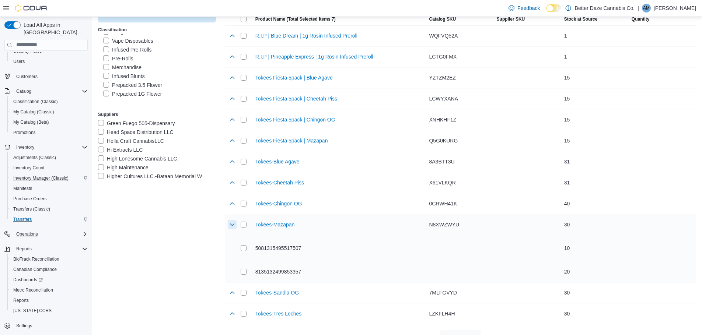
scroll to position [92, 0]
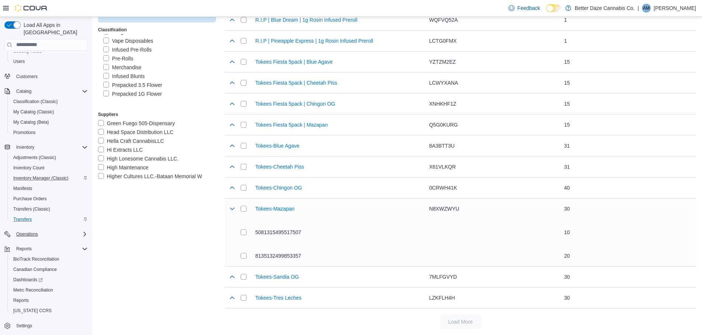
click at [228, 208] on div at bounding box center [231, 209] width 13 height 21
drag, startPoint x: 233, startPoint y: 209, endPoint x: 234, endPoint y: 213, distance: 4.0
click at [233, 209] on button "button" at bounding box center [232, 209] width 9 height 9
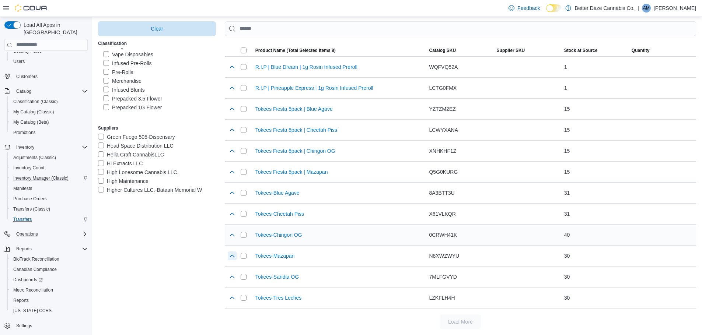
scroll to position [45, 0]
click at [234, 275] on button "button" at bounding box center [232, 276] width 9 height 9
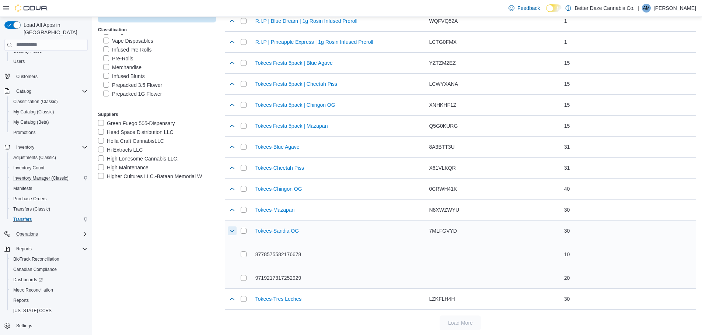
scroll to position [92, 0]
click at [231, 230] on button "button" at bounding box center [232, 229] width 9 height 9
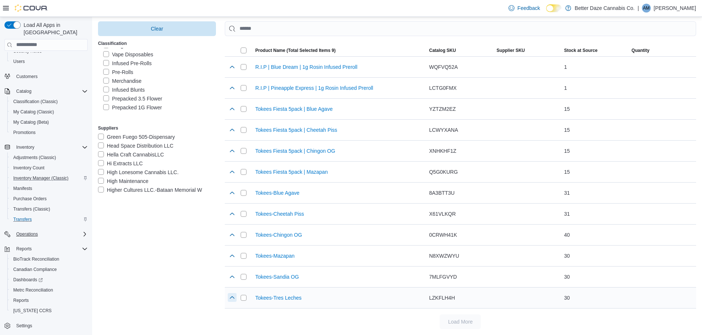
click at [232, 298] on button "button" at bounding box center [232, 297] width 9 height 9
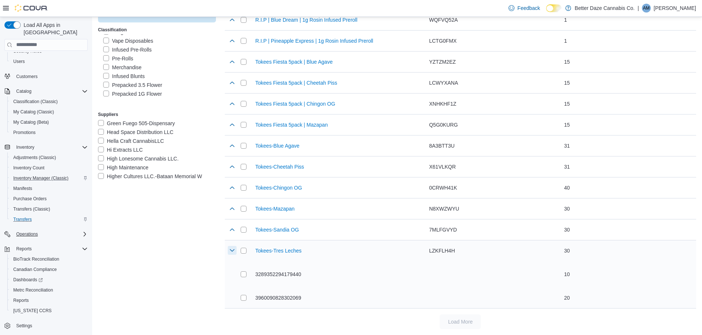
click at [236, 251] on button "button" at bounding box center [232, 250] width 9 height 9
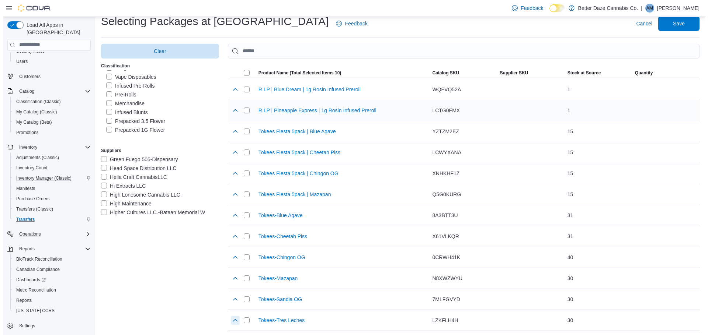
scroll to position [0, 0]
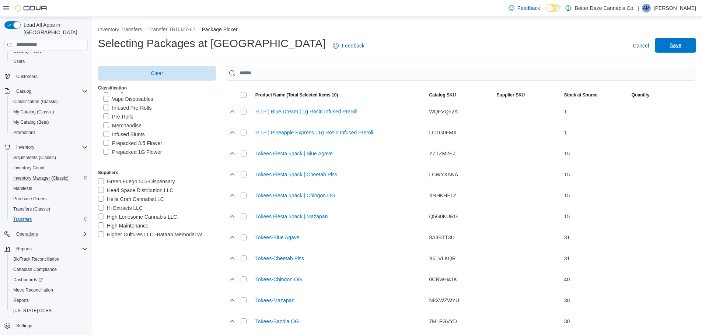
click at [682, 48] on span "Save" at bounding box center [676, 45] width 12 height 7
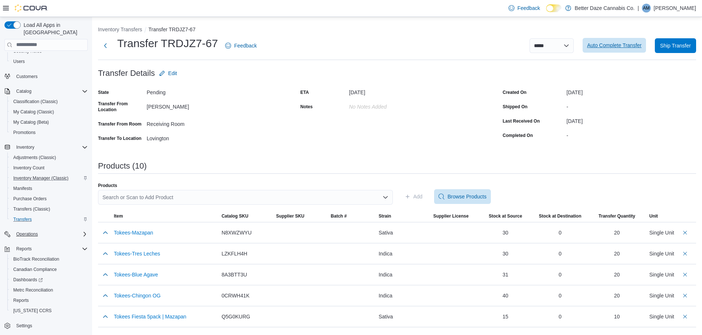
click at [619, 49] on span "Auto Complete Transfer" at bounding box center [614, 45] width 55 height 15
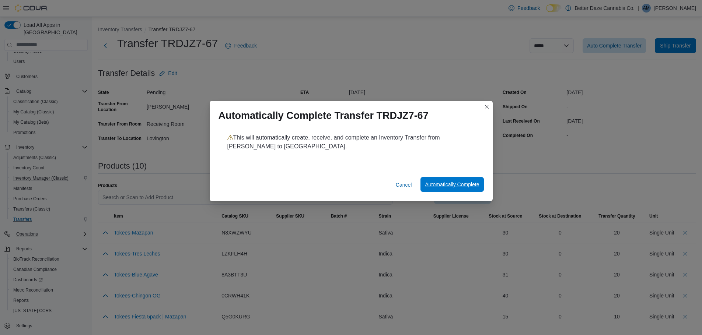
click at [467, 190] on span "Automatically Complete" at bounding box center [452, 184] width 54 height 15
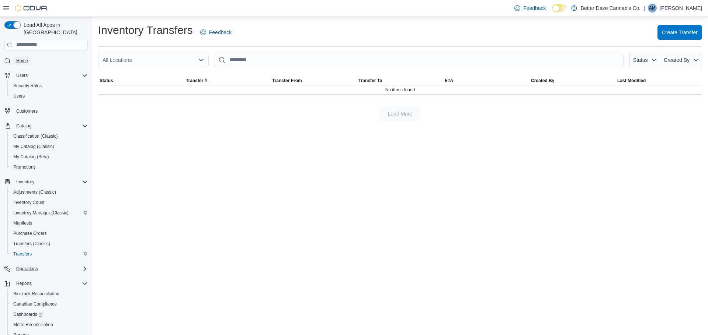
click at [21, 58] on span "Home" at bounding box center [22, 61] width 12 height 6
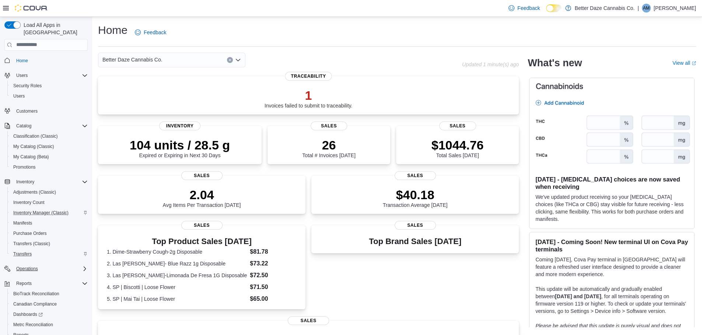
click at [175, 62] on div "Better Daze Cannabis Co." at bounding box center [171, 60] width 147 height 15
click at [250, 44] on div "Home Feedback" at bounding box center [397, 35] width 598 height 24
click at [55, 210] on span "Inventory Manager (Classic)" at bounding box center [40, 213] width 55 height 6
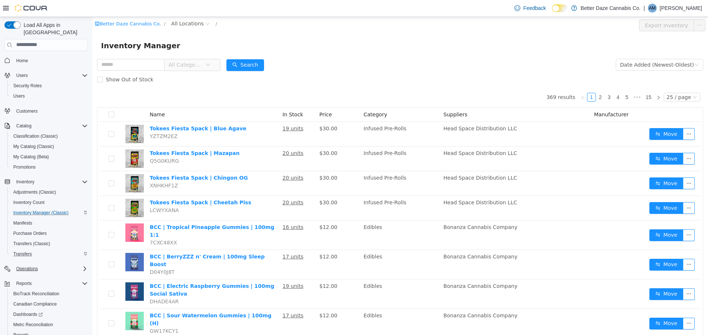
click at [155, 21] on span "Better Daze Cannabis Co. /" at bounding box center [132, 24] width 74 height 6
drag, startPoint x: 166, startPoint y: 22, endPoint x: 171, endPoint y: 29, distance: 8.6
click at [171, 22] on span "All Locations" at bounding box center [187, 23] width 32 height 8
click at [194, 72] on span "Lovington" at bounding box center [202, 76] width 46 height 10
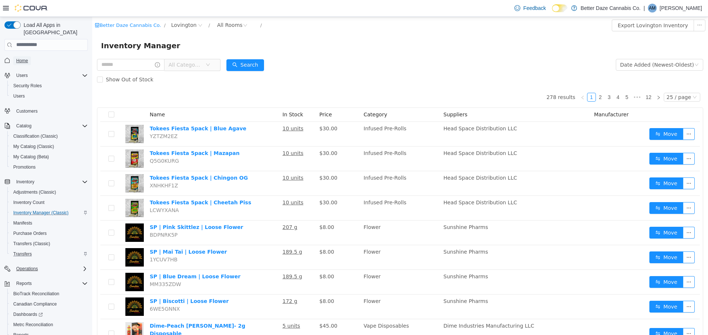
click at [22, 58] on span "Home" at bounding box center [22, 61] width 12 height 6
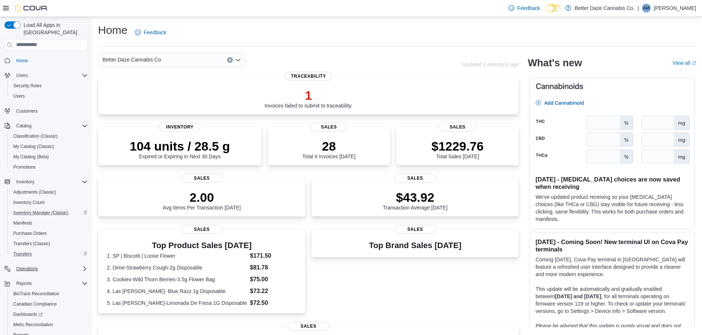
click at [179, 56] on div "Better Daze Cannabis Co." at bounding box center [171, 60] width 147 height 15
drag, startPoint x: 65, startPoint y: 260, endPoint x: 65, endPoint y: 265, distance: 5.2
click at [65, 265] on div "Operations" at bounding box center [50, 269] width 74 height 9
drag, startPoint x: 54, startPoint y: 275, endPoint x: 53, endPoint y: 258, distance: 17.8
click at [54, 275] on div "Cash Management" at bounding box center [48, 279] width 77 height 9
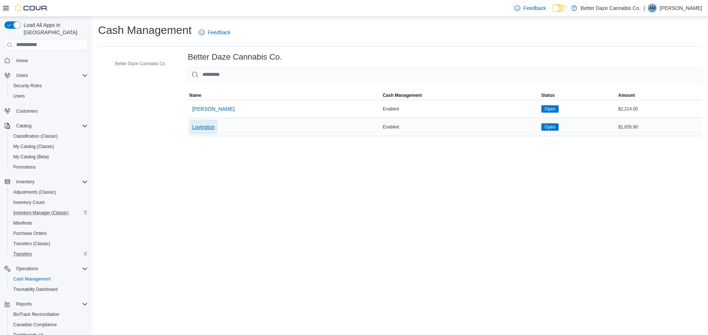
click at [208, 128] on span "Lovington" at bounding box center [203, 127] width 22 height 7
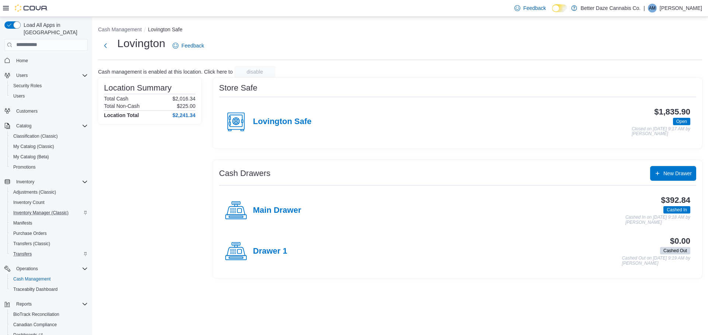
click at [283, 218] on div "Main Drawer" at bounding box center [263, 211] width 76 height 22
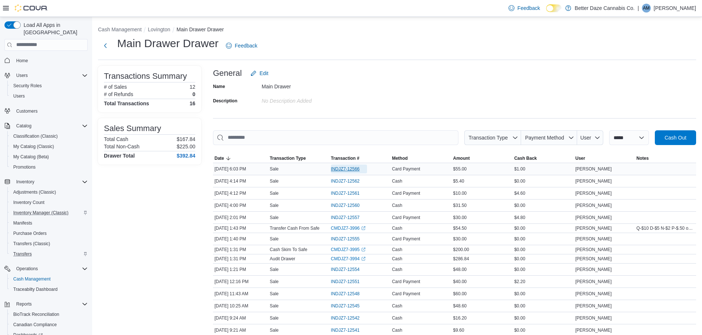
click at [344, 168] on span "INDJZ7-12566" at bounding box center [345, 169] width 29 height 6
click at [135, 31] on button "Cash Management" at bounding box center [120, 30] width 44 height 6
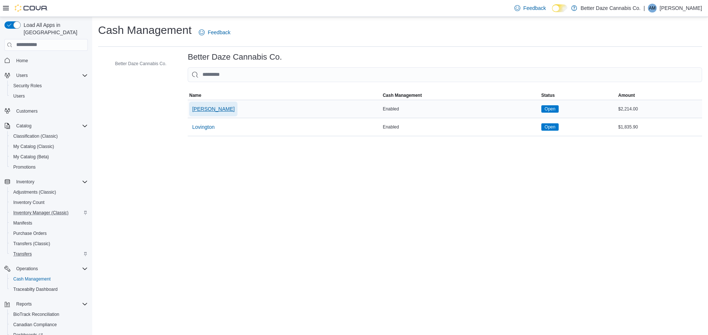
click at [201, 108] on span "[PERSON_NAME]" at bounding box center [213, 108] width 42 height 7
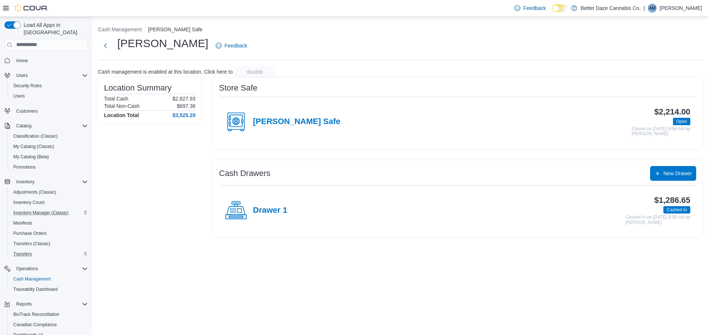
click at [268, 209] on h4 "Drawer 1" at bounding box center [270, 211] width 34 height 10
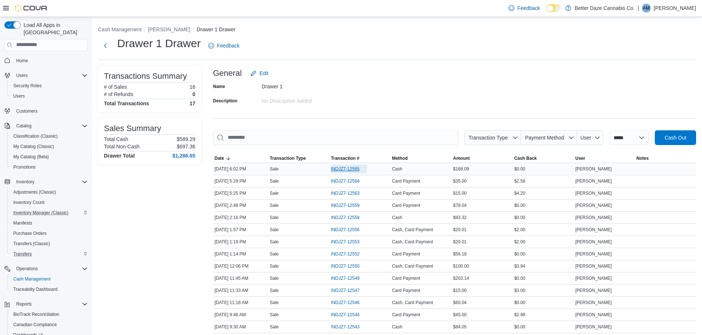
click at [348, 168] on span "INDJZ7-12565" at bounding box center [345, 169] width 29 height 6
click at [18, 58] on span "Home" at bounding box center [22, 61] width 12 height 6
